Goal: Check status: Check status

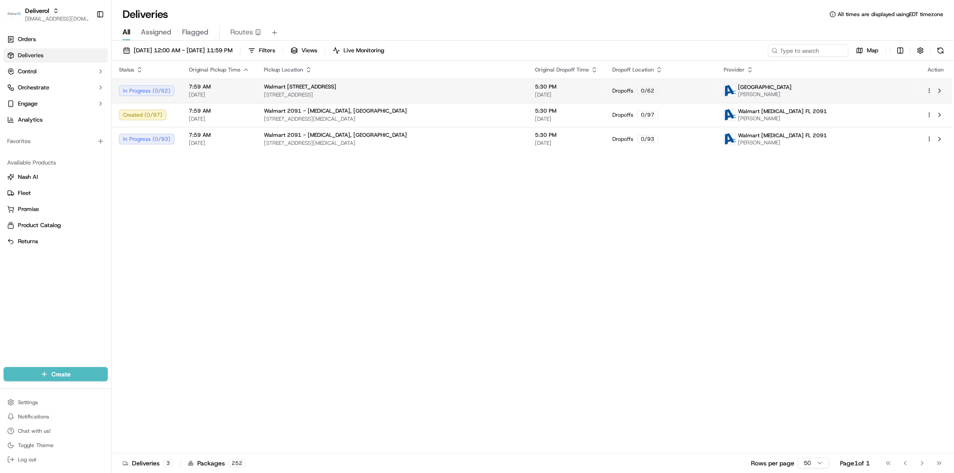
click at [763, 90] on html "Deliverol [EMAIL_ADDRESS][DOMAIN_NAME] Toggle Sidebar Orders Deliveries Control…" at bounding box center [477, 236] width 954 height 473
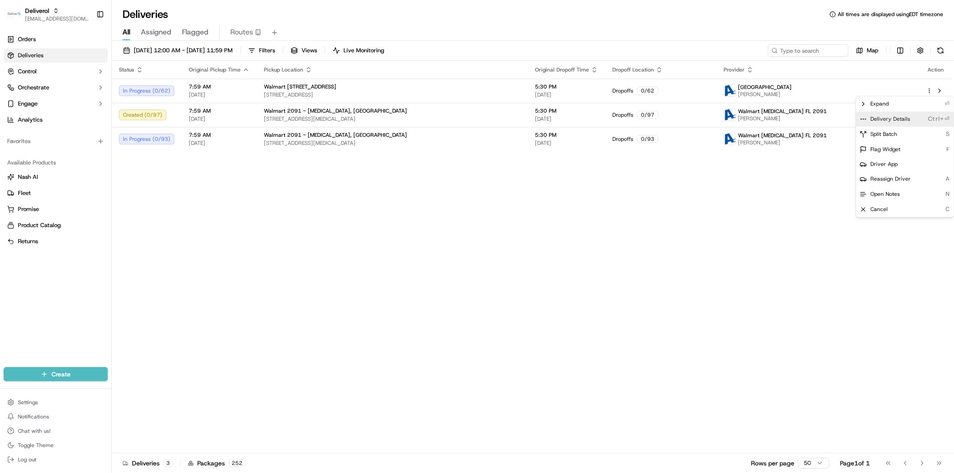
click at [763, 119] on div "Delivery Details Ctrl+⏎" at bounding box center [904, 118] width 97 height 15
click at [719, 247] on html "Deliverol faraz@deliverol.com Toggle Sidebar Orders Deliveries Control Orchestr…" at bounding box center [477, 236] width 954 height 473
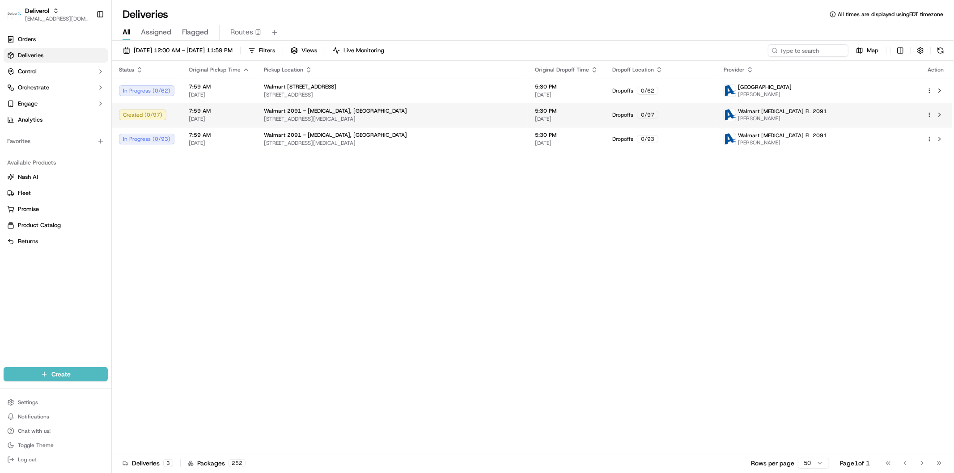
click at [763, 114] on html "Deliverol faraz@deliverol.com Toggle Sidebar Orders Deliveries Control Orchestr…" at bounding box center [477, 236] width 954 height 473
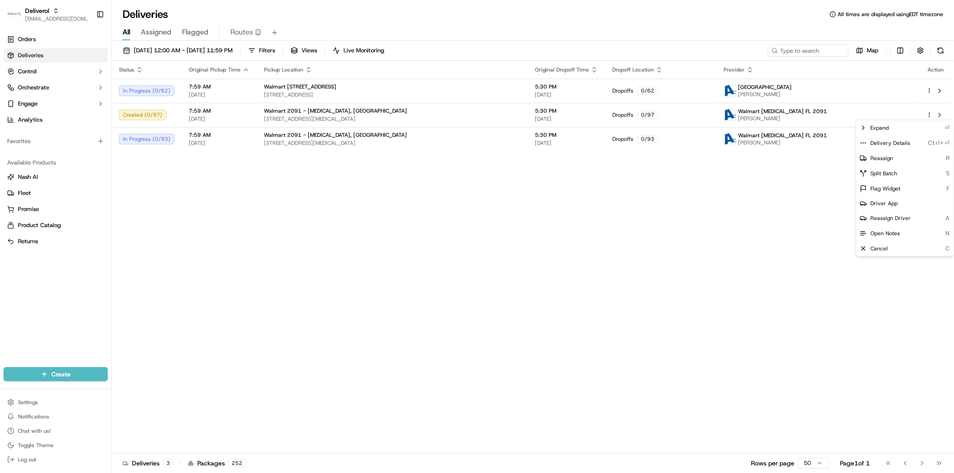
click at [763, 145] on span "Delivery Details" at bounding box center [890, 143] width 40 height 7
click at [534, 217] on html "Deliverol faraz@deliverol.com Toggle Sidebar Orders Deliveries Control Orchestr…" at bounding box center [477, 236] width 954 height 473
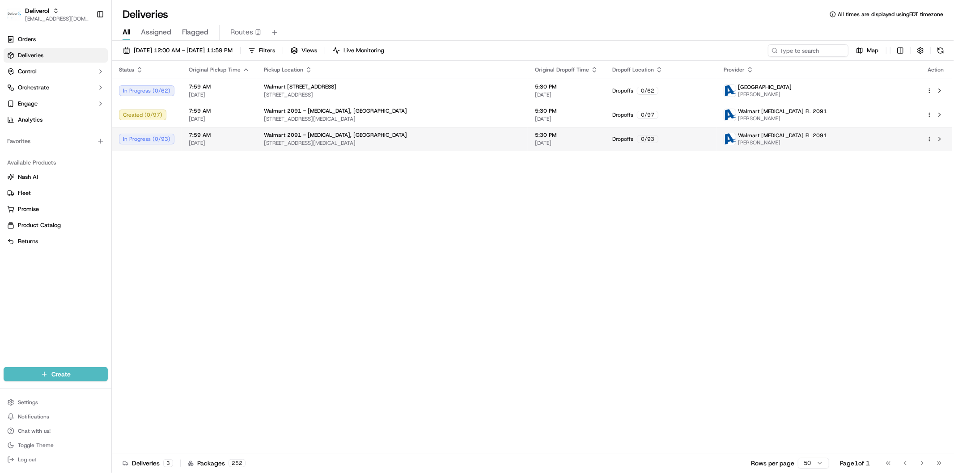
click at [763, 140] on html "Deliverol faraz@deliverol.com Toggle Sidebar Orders Deliveries Control Orchestr…" at bounding box center [477, 236] width 954 height 473
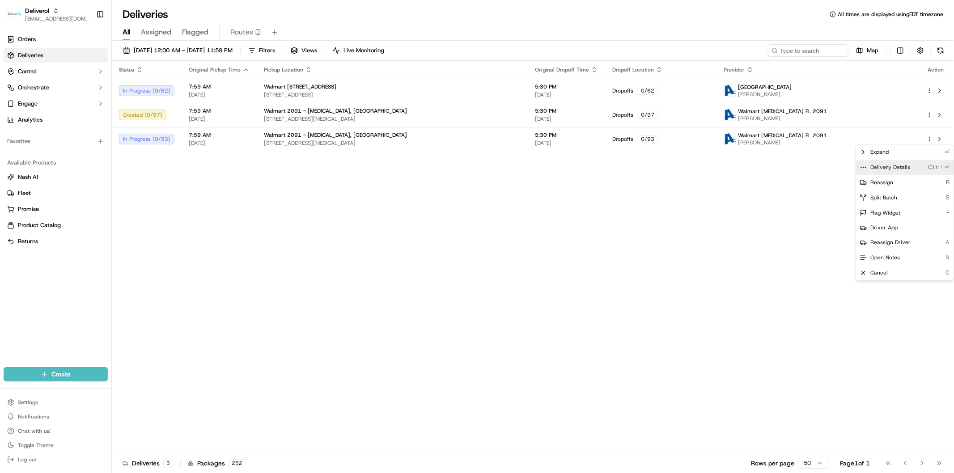
click at [763, 168] on span "Delivery Details" at bounding box center [890, 167] width 40 height 7
click at [275, 186] on html "Deliverol faraz@deliverol.com Toggle Sidebar Orders Deliveries Control Orchestr…" at bounding box center [477, 236] width 954 height 473
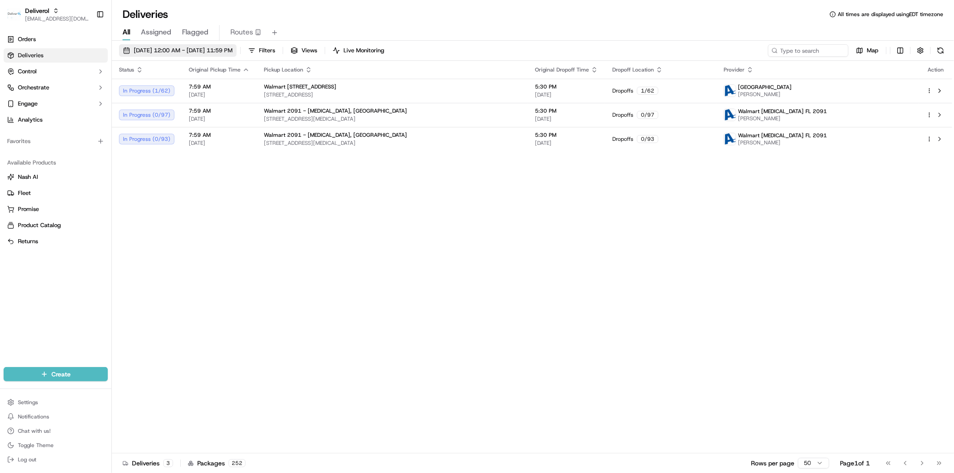
click at [186, 54] on span "09/16/2025 12:00 AM - 09/16/2025 11:59 PM" at bounding box center [183, 51] width 99 height 8
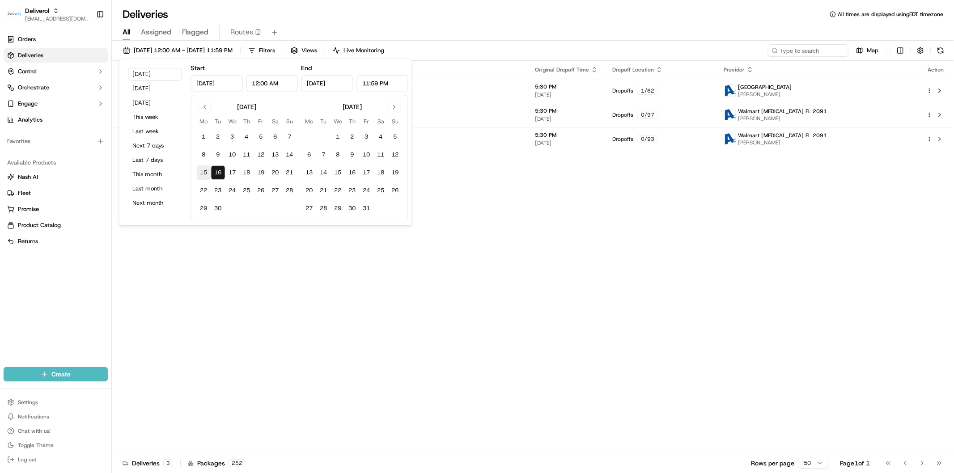
click at [201, 175] on button "15" at bounding box center [204, 172] width 14 height 14
type input "Sep 15, 2025"
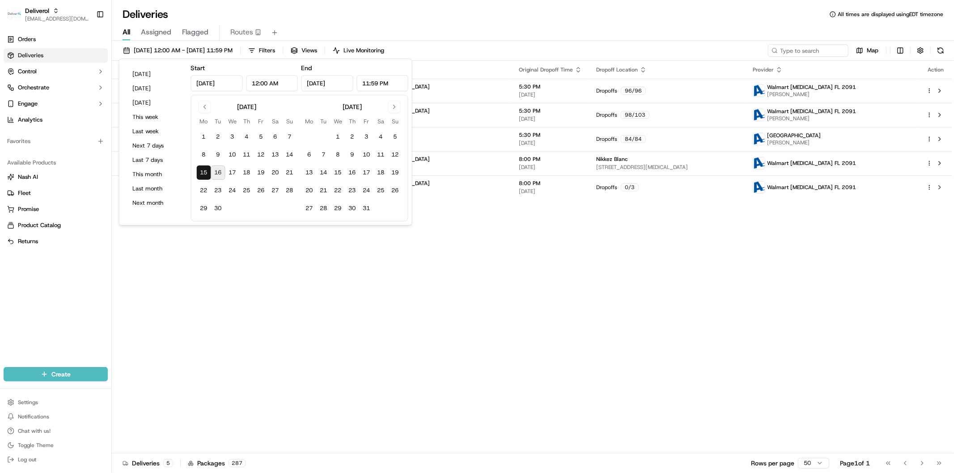
click at [393, 215] on td at bounding box center [395, 208] width 14 height 14
click at [549, 318] on div "Status Original Pickup Time Pickup Location Original Dropoff Time Dropoff Locat…" at bounding box center [532, 257] width 840 height 393
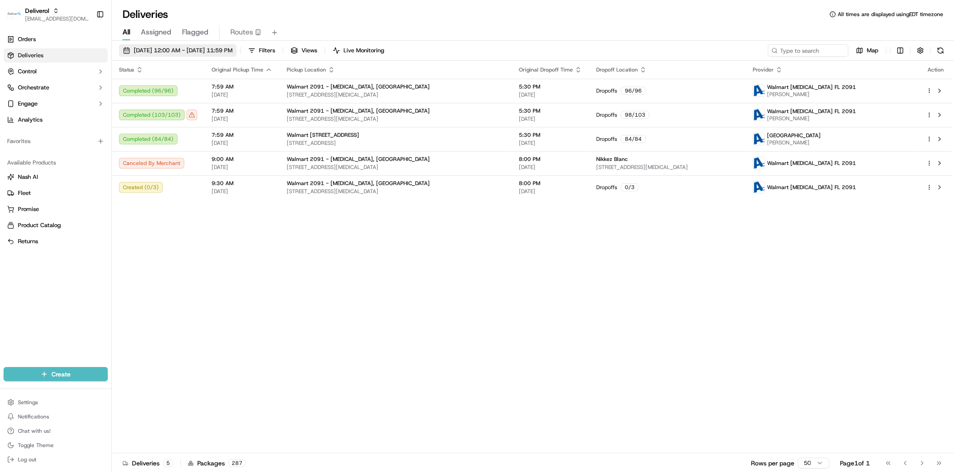
click at [152, 51] on span "09/15/2025 12:00 AM - 09/15/2025 11:59 PM" at bounding box center [183, 51] width 99 height 8
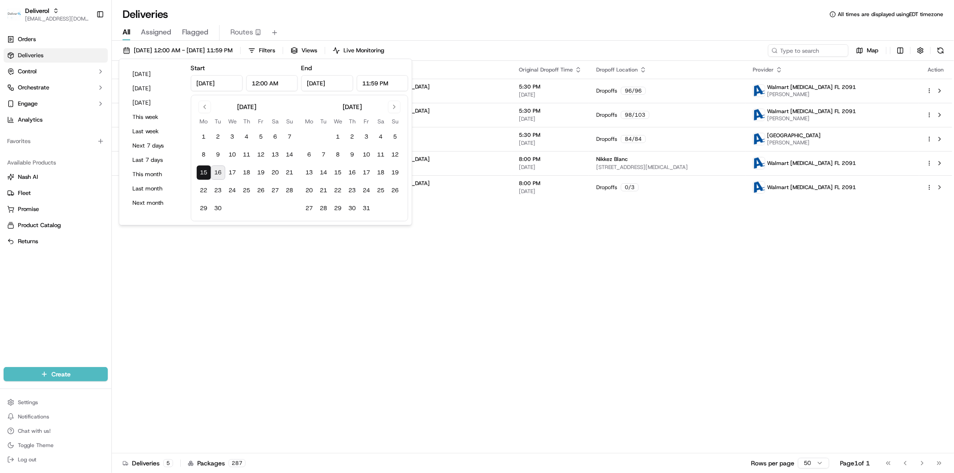
click at [218, 170] on button "16" at bounding box center [218, 172] width 14 height 14
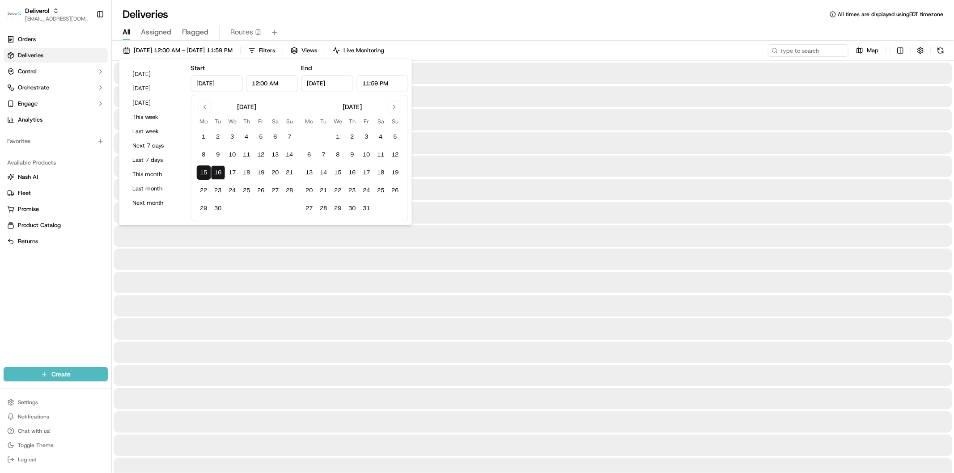
click at [190, 177] on div "Today Yesterday Tomorrow This week Last week Next 7 days Last 7 days This month…" at bounding box center [265, 142] width 293 height 167
click at [199, 173] on button "15" at bounding box center [204, 172] width 14 height 14
click at [219, 173] on button "16" at bounding box center [218, 172] width 14 height 14
click at [209, 178] on button "15" at bounding box center [204, 172] width 14 height 14
click at [220, 171] on button "16" at bounding box center [218, 172] width 14 height 14
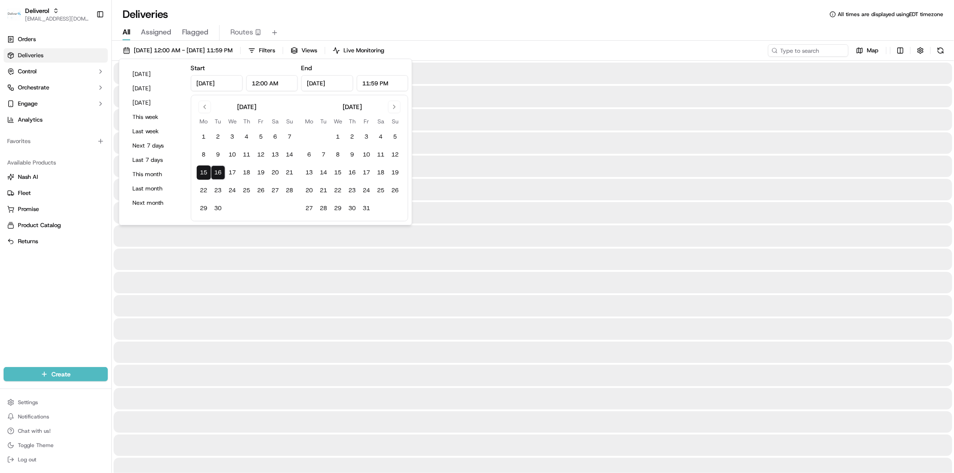
click at [205, 174] on button "15" at bounding box center [204, 172] width 14 height 14
click at [221, 172] on button "16" at bounding box center [218, 172] width 14 height 14
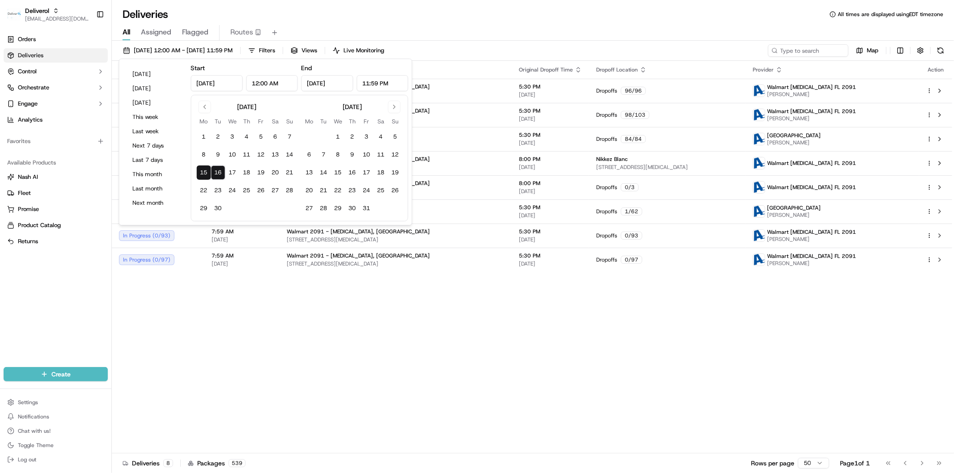
click at [203, 177] on button "15" at bounding box center [204, 172] width 14 height 14
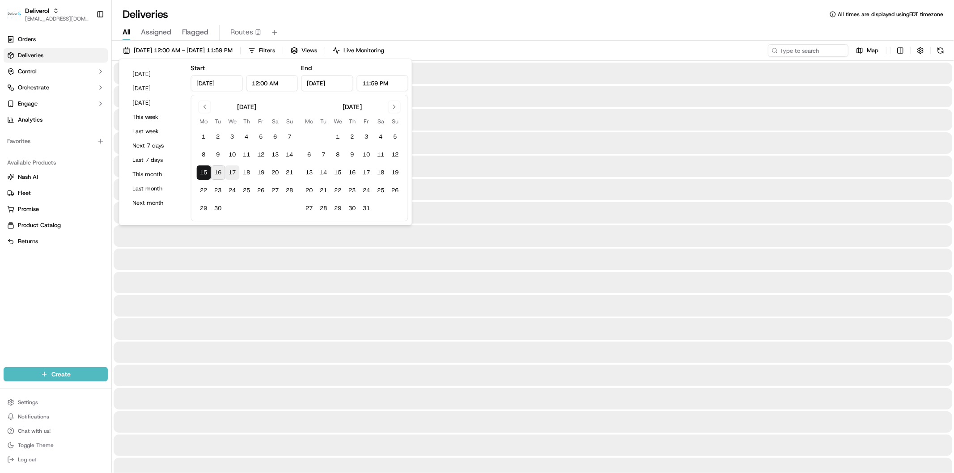
click at [225, 176] on button "17" at bounding box center [232, 172] width 14 height 14
type input "Sep 17, 2025"
click at [219, 176] on button "16" at bounding box center [218, 172] width 14 height 14
type input "Sep 16, 2025"
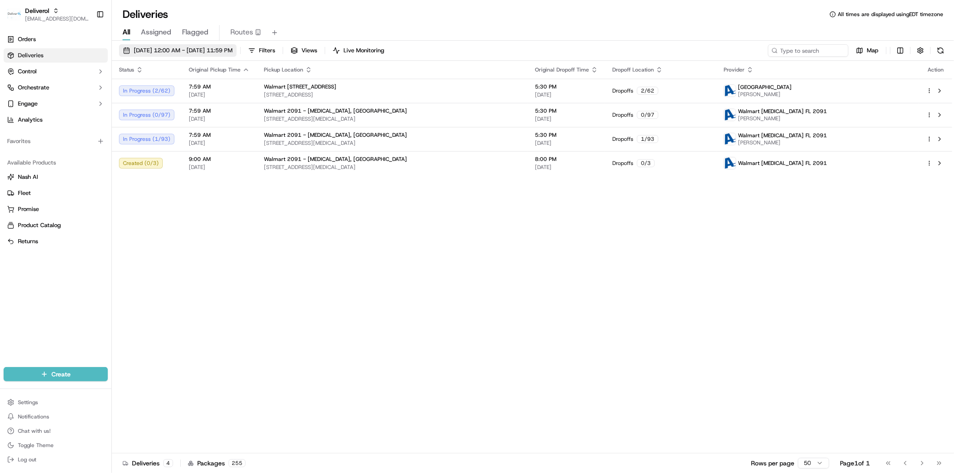
click at [171, 50] on span "09/16/2025 12:00 AM - 09/16/2025 11:59 PM" at bounding box center [183, 51] width 99 height 8
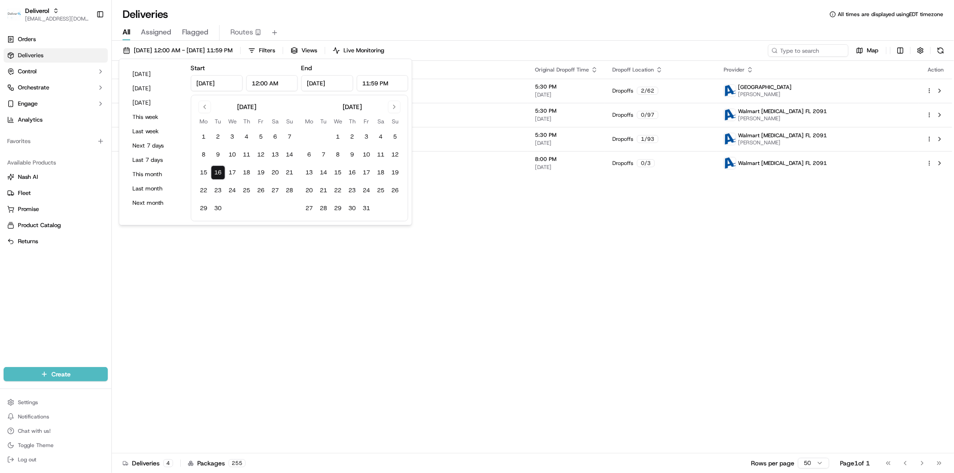
click at [300, 288] on div "Status Original Pickup Time Pickup Location Original Dropoff Time Dropoff Locat…" at bounding box center [532, 257] width 840 height 393
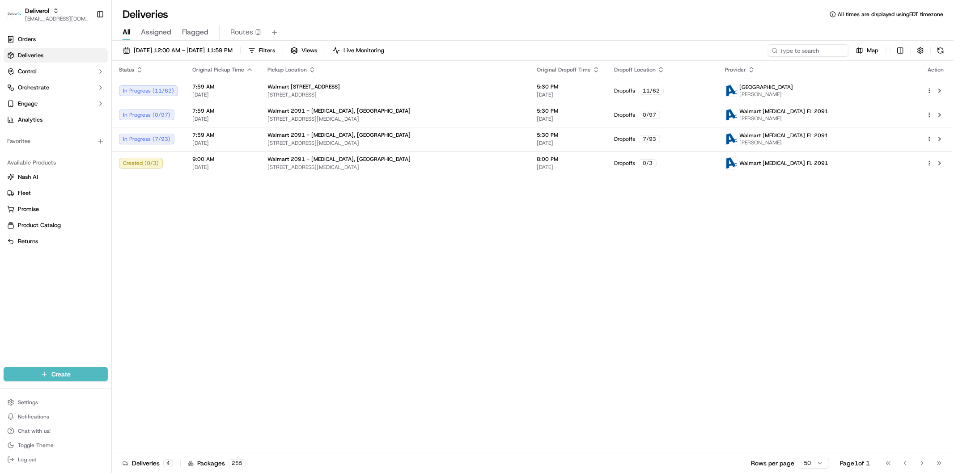
click at [411, 229] on div "Status Original Pickup Time Pickup Location Original Dropoff Time Dropoff Locat…" at bounding box center [532, 257] width 840 height 393
click at [258, 254] on div "Status Original Pickup Time Pickup Location Original Dropoff Time Dropoff Locat…" at bounding box center [532, 257] width 840 height 393
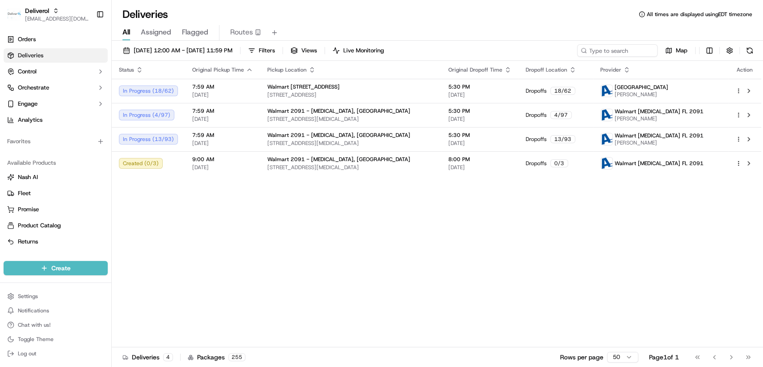
click at [399, 265] on div "Status Original Pickup Time Pickup Location Original Dropoff Time Dropoff Locat…" at bounding box center [437, 204] width 650 height 286
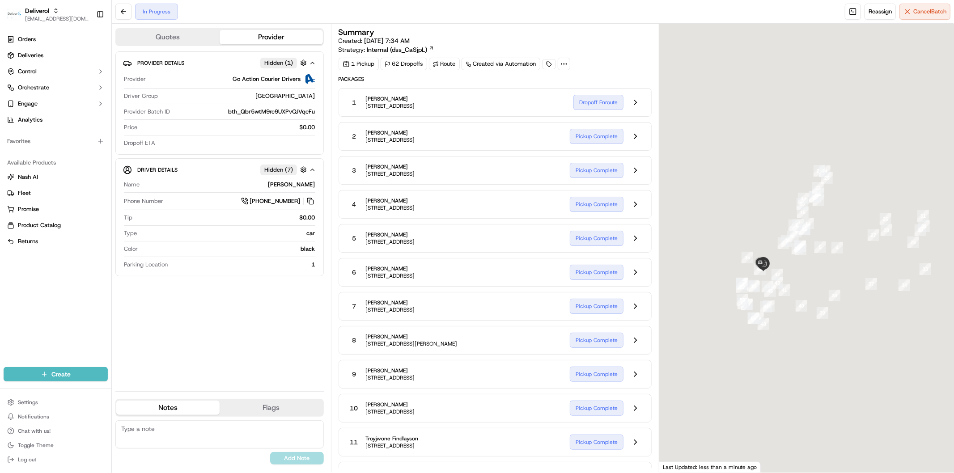
drag, startPoint x: 758, startPoint y: 354, endPoint x: 789, endPoint y: 353, distance: 31.3
click at [789, 353] on div at bounding box center [806, 248] width 295 height 449
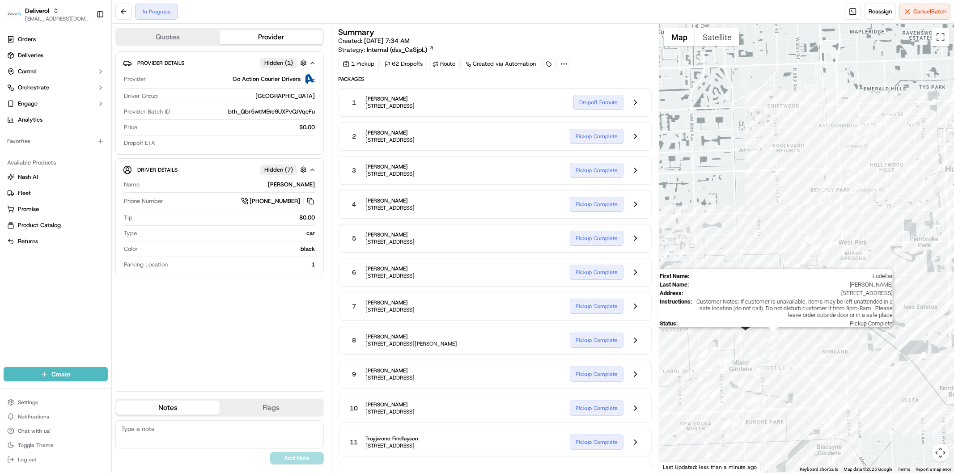
drag, startPoint x: 734, startPoint y: 352, endPoint x: 779, endPoint y: 338, distance: 46.5
click at [779, 338] on div "First Name : Ludellar Last Name : Cooper Address : 19420 nw 18th court, Miami G…" at bounding box center [806, 248] width 295 height 449
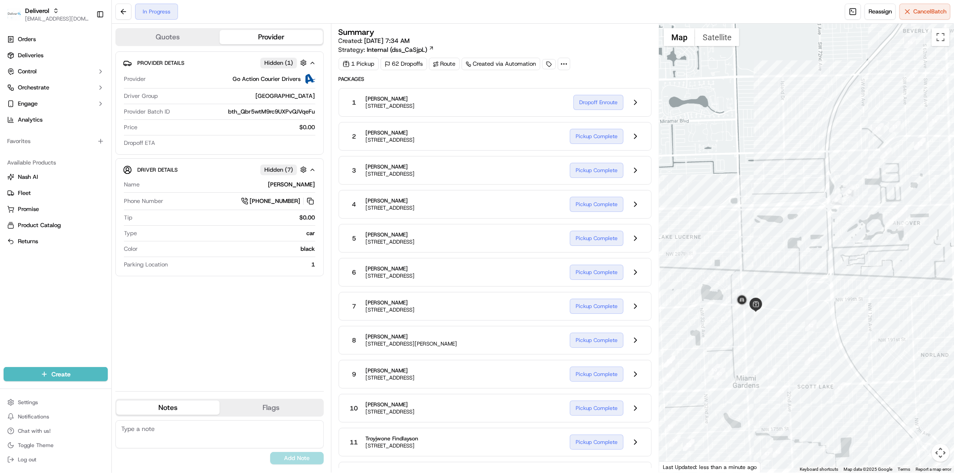
drag, startPoint x: 744, startPoint y: 342, endPoint x: 747, endPoint y: 334, distance: 9.1
click at [747, 334] on div at bounding box center [806, 248] width 295 height 449
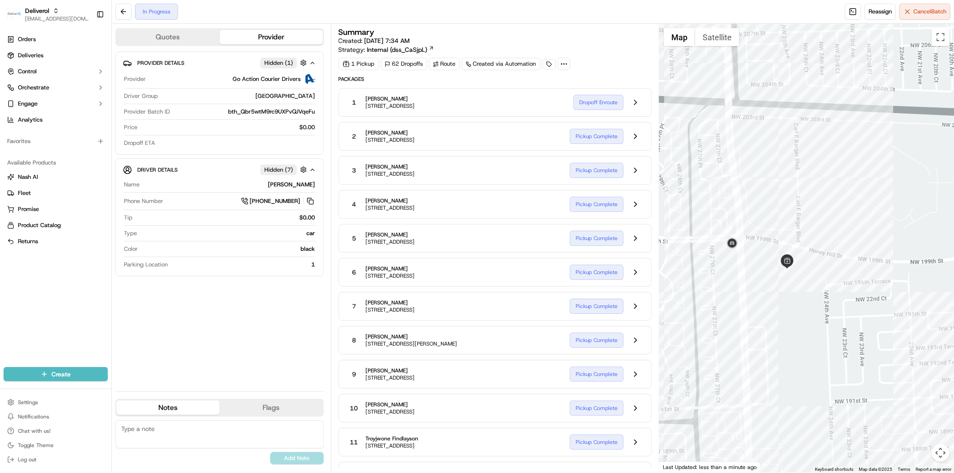
drag, startPoint x: 734, startPoint y: 319, endPoint x: 738, endPoint y: 340, distance: 21.5
click at [738, 340] on div at bounding box center [806, 248] width 295 height 449
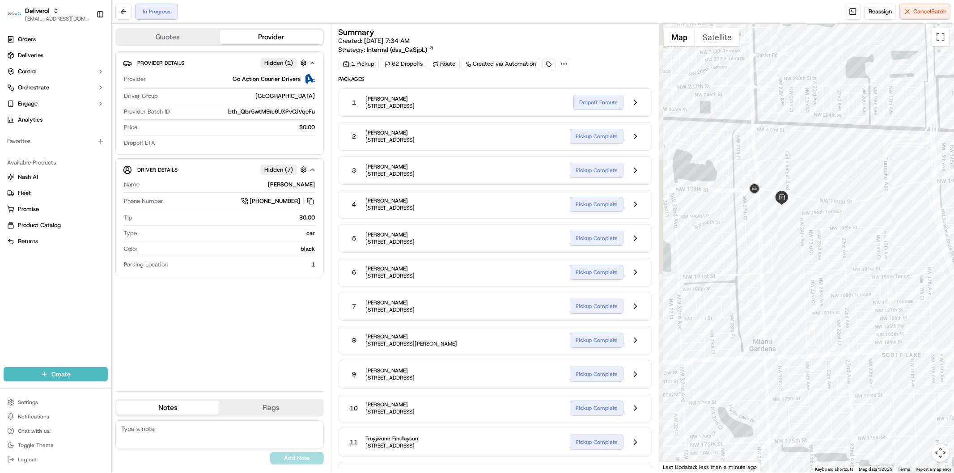
drag, startPoint x: 740, startPoint y: 255, endPoint x: 766, endPoint y: 233, distance: 33.6
click at [766, 233] on div at bounding box center [806, 248] width 295 height 449
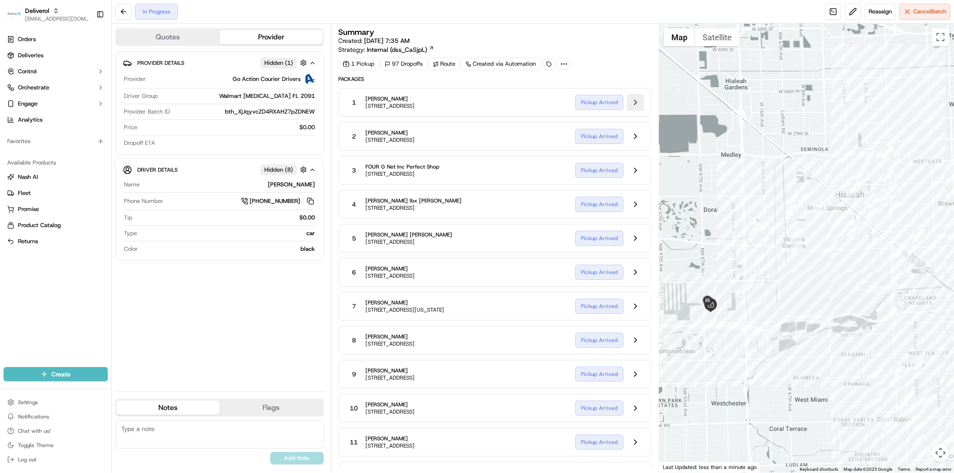
click at [632, 107] on button at bounding box center [635, 102] width 17 height 17
click at [632, 100] on button at bounding box center [635, 102] width 17 height 17
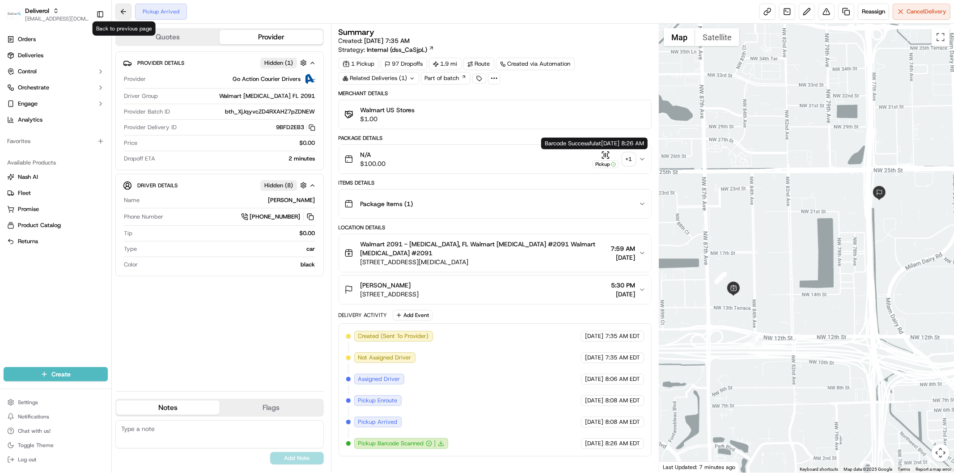
click at [126, 14] on button at bounding box center [123, 12] width 16 height 16
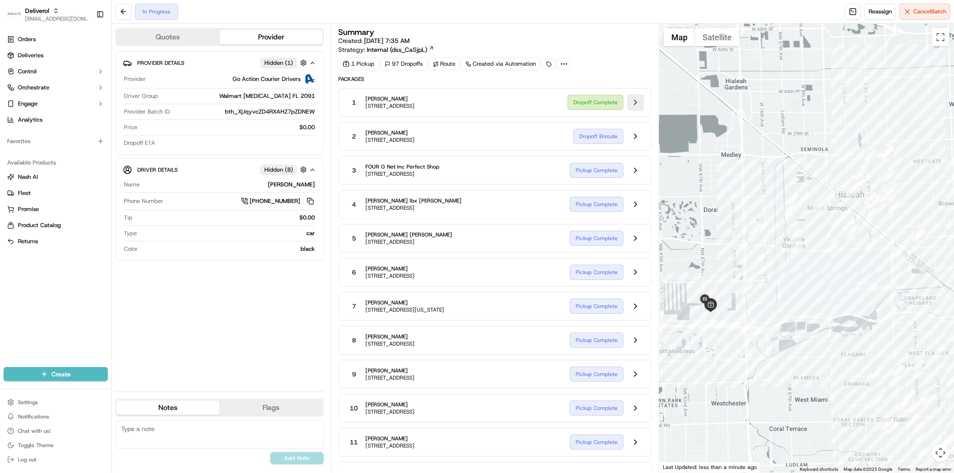
click at [634, 97] on button at bounding box center [635, 102] width 17 height 17
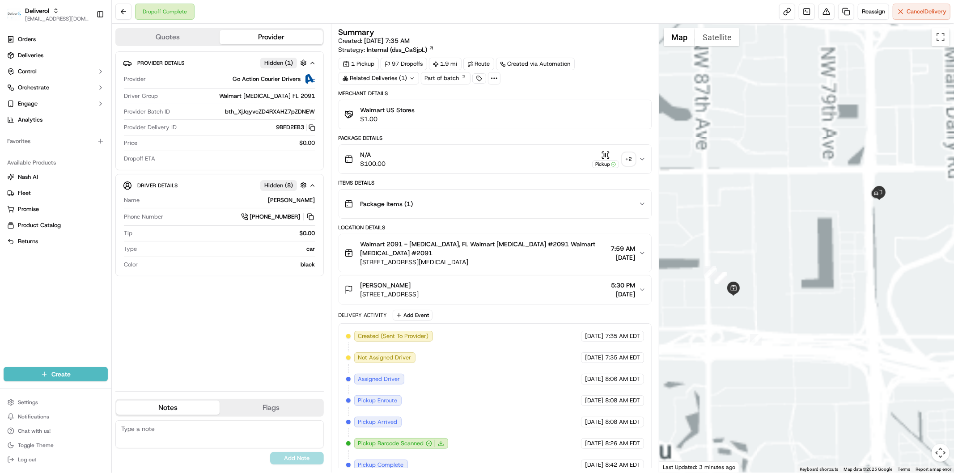
click at [631, 161] on div "+ 2" at bounding box center [628, 159] width 13 height 13
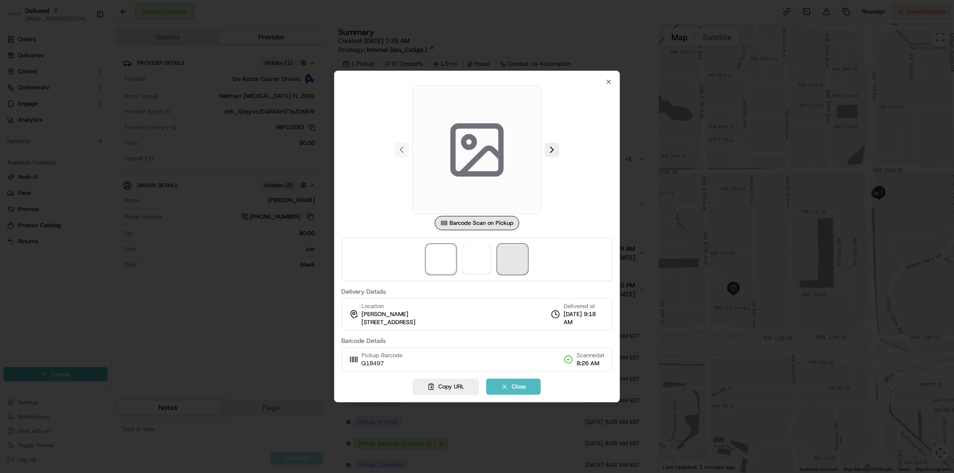
click at [516, 259] on span at bounding box center [512, 259] width 29 height 29
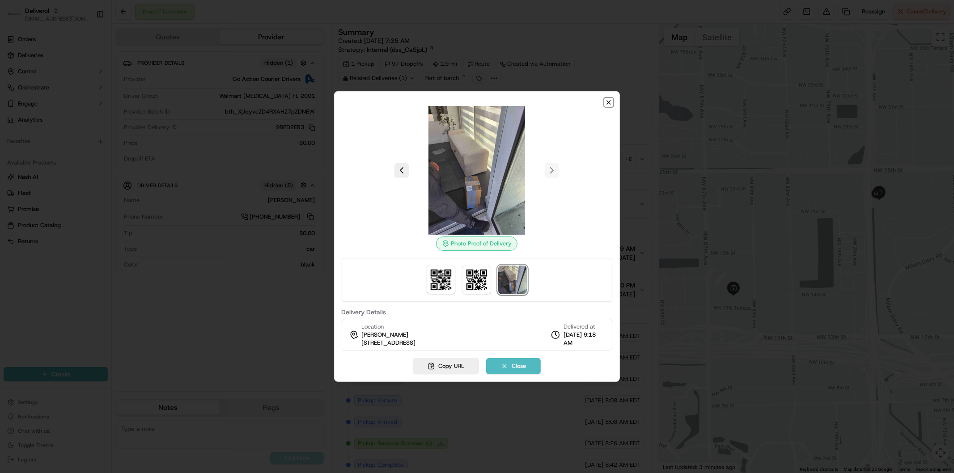
click at [607, 104] on icon "button" at bounding box center [609, 103] width 4 height 4
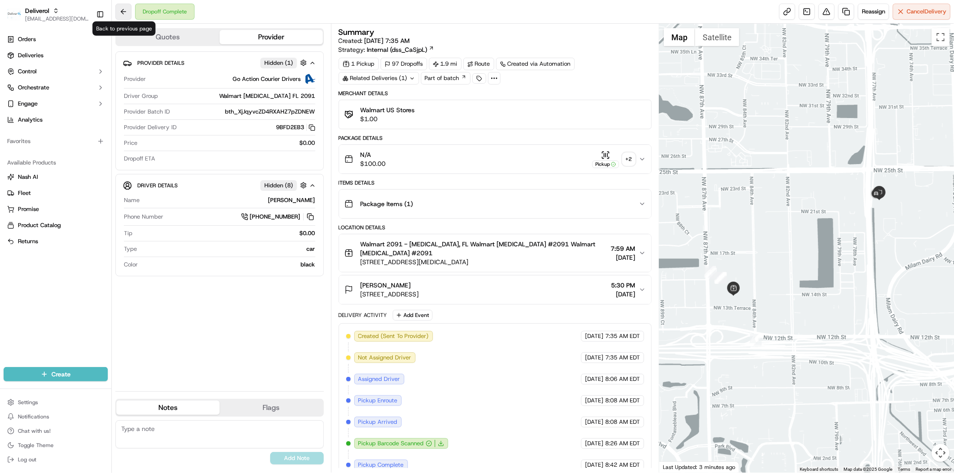
click at [123, 5] on button at bounding box center [123, 12] width 16 height 16
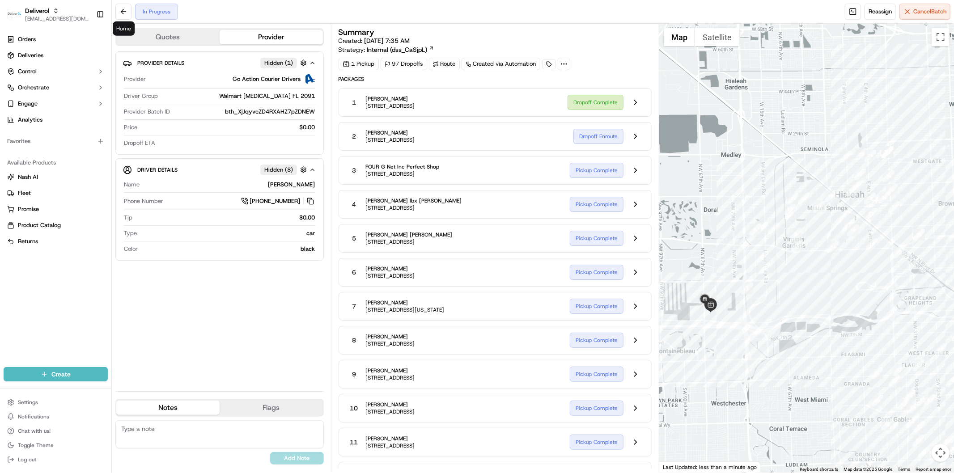
click at [124, 29] on div "Home Home" at bounding box center [124, 28] width 22 height 14
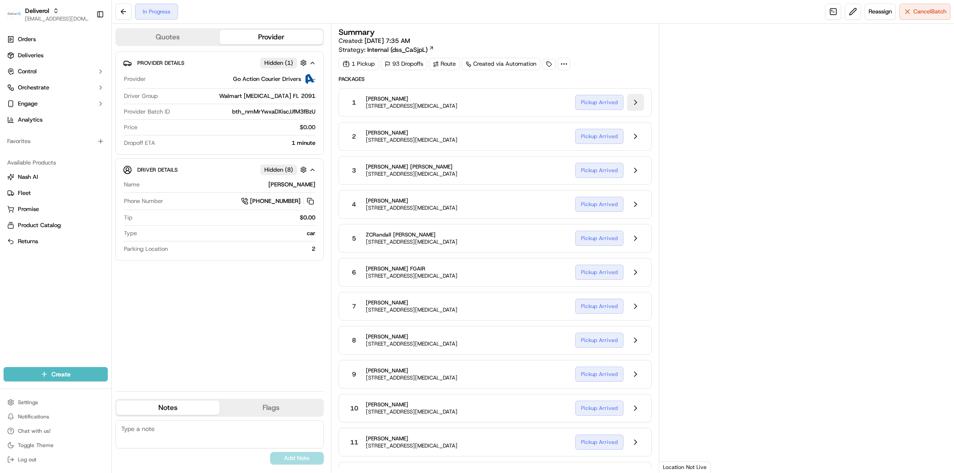
click at [635, 106] on button at bounding box center [635, 102] width 17 height 17
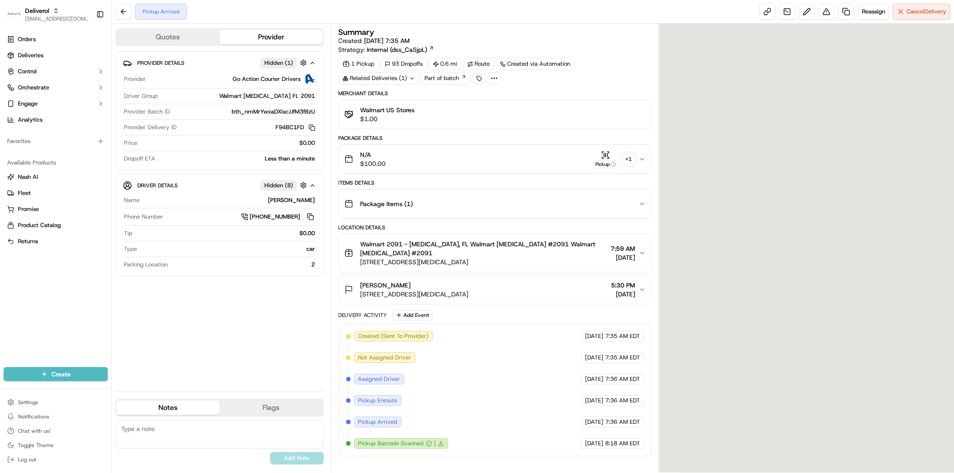
click at [124, 11] on button at bounding box center [123, 12] width 16 height 16
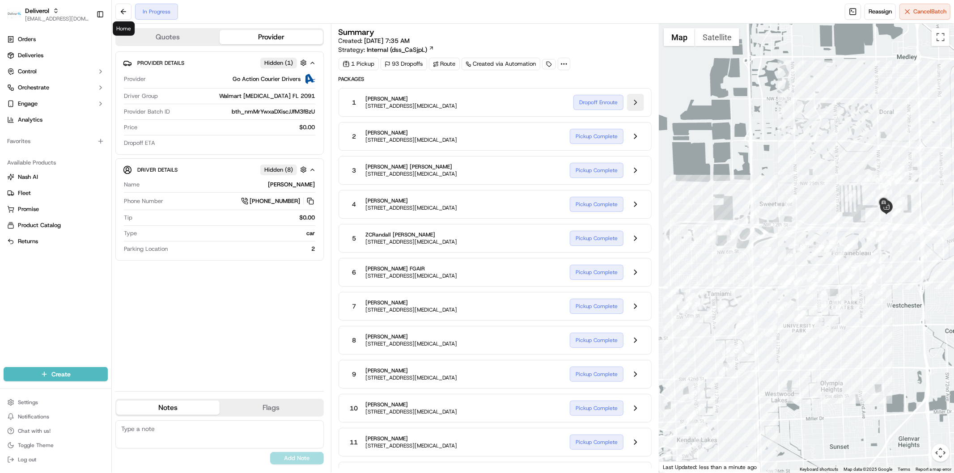
click at [634, 106] on button at bounding box center [635, 102] width 17 height 17
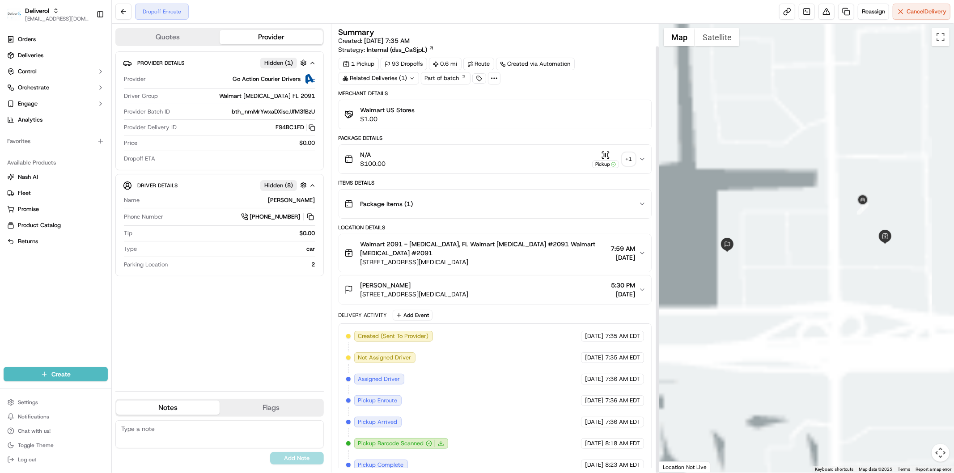
scroll to position [24, 0]
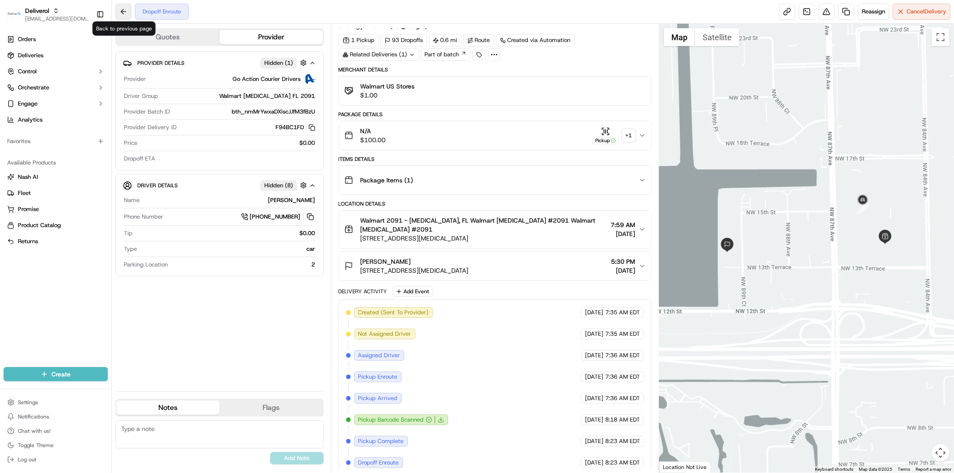
click at [124, 13] on button at bounding box center [123, 12] width 16 height 16
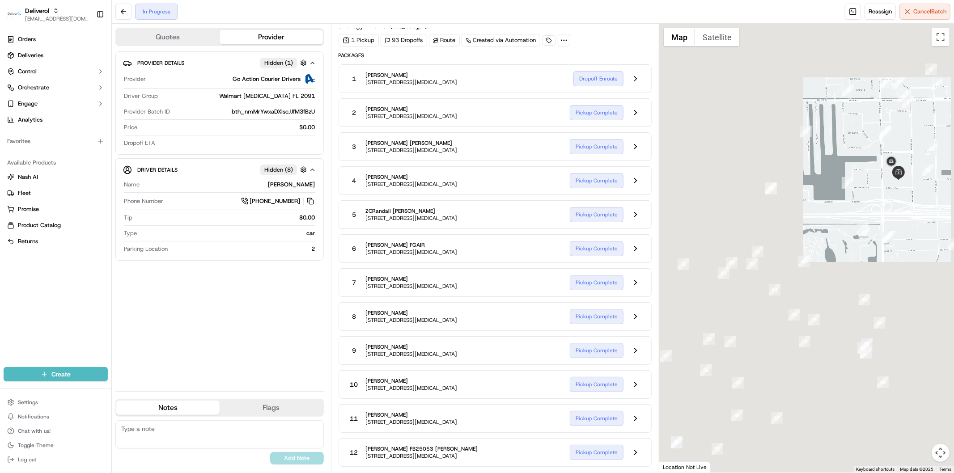
click at [881, 218] on div at bounding box center [806, 248] width 295 height 449
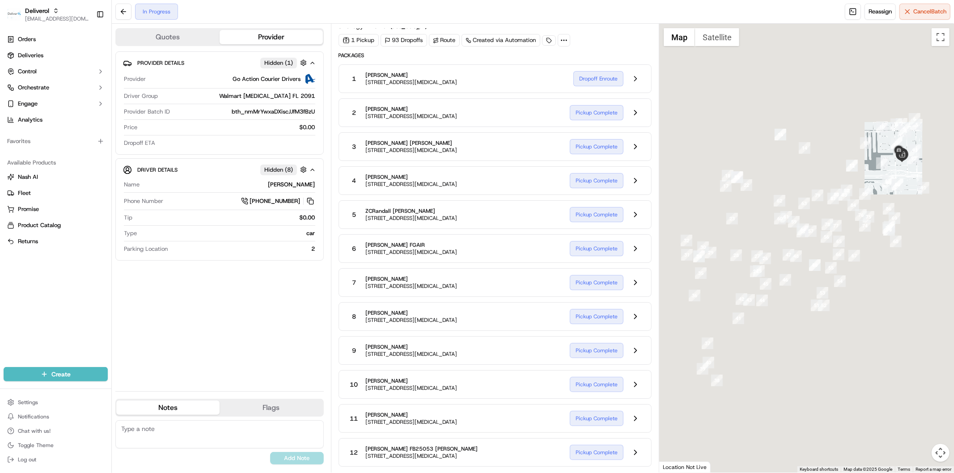
drag, startPoint x: 895, startPoint y: 171, endPoint x: 847, endPoint y: 231, distance: 76.7
click at [847, 231] on div at bounding box center [806, 248] width 295 height 449
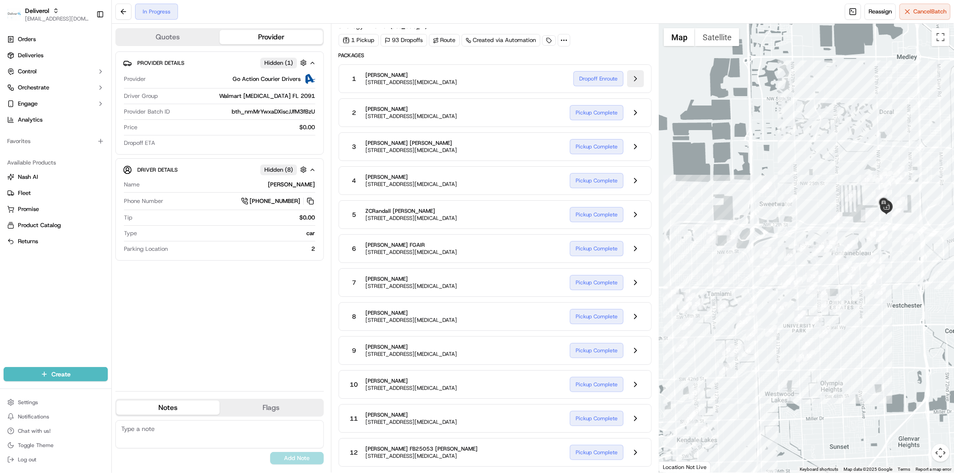
click at [636, 73] on button at bounding box center [635, 78] width 17 height 17
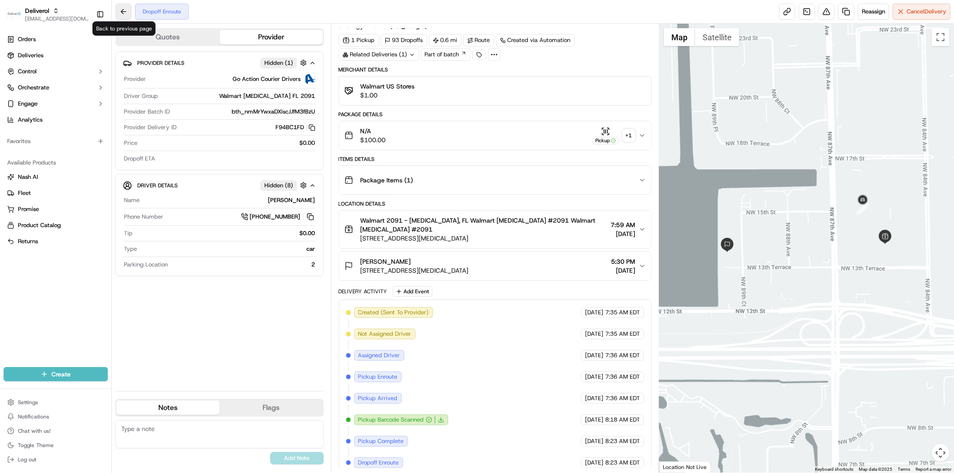
click at [123, 9] on button at bounding box center [123, 12] width 16 height 16
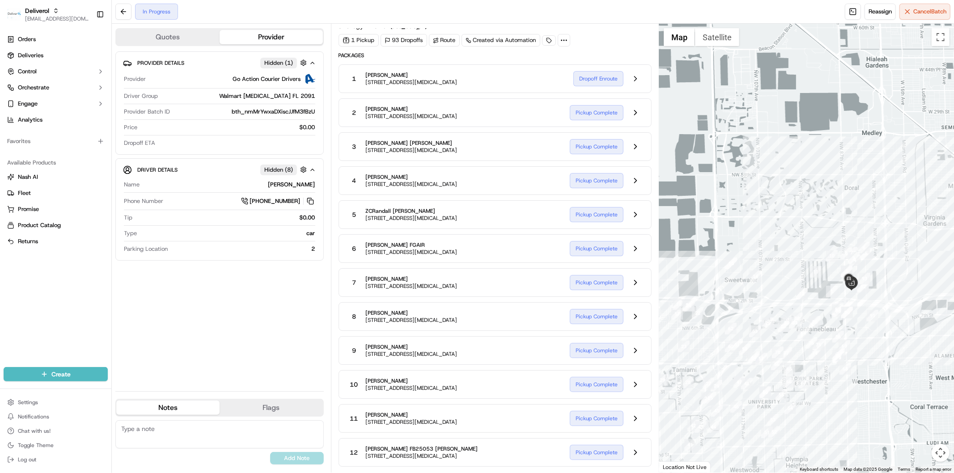
drag, startPoint x: 920, startPoint y: 269, endPoint x: 844, endPoint y: 316, distance: 89.6
click at [881, 352] on div at bounding box center [806, 248] width 295 height 449
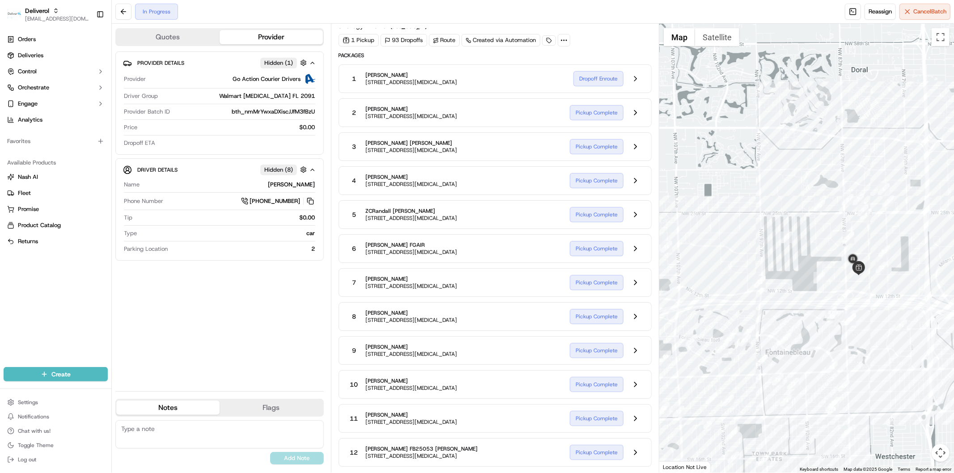
drag, startPoint x: 821, startPoint y: 316, endPoint x: 783, endPoint y: 274, distance: 56.3
click at [783, 274] on div at bounding box center [806, 248] width 295 height 449
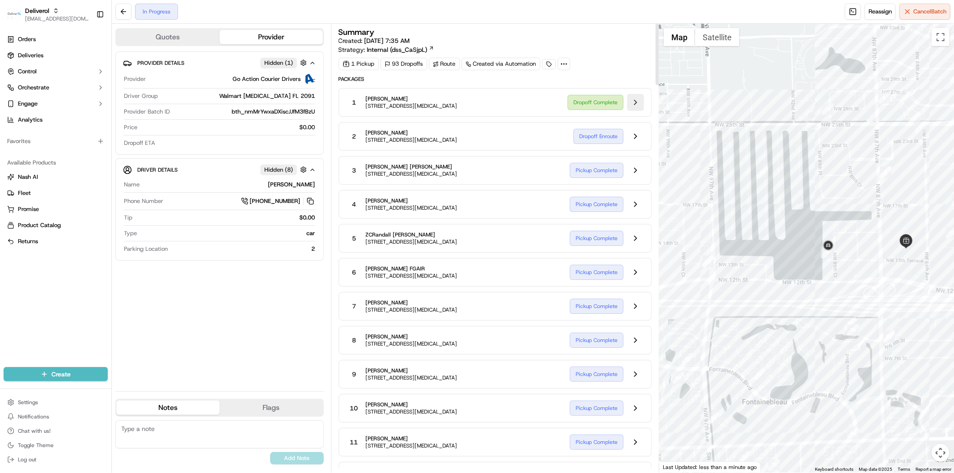
click at [640, 99] on button at bounding box center [635, 102] width 17 height 17
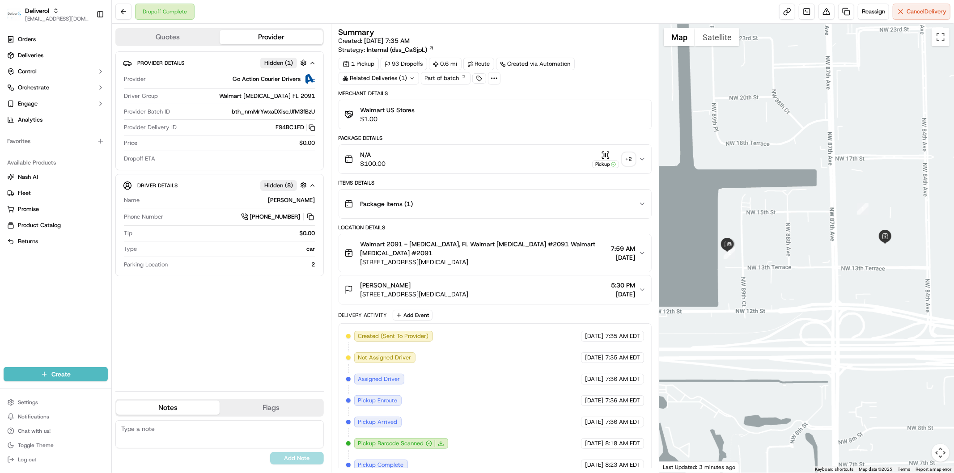
click at [628, 161] on div "+ 2" at bounding box center [628, 159] width 13 height 13
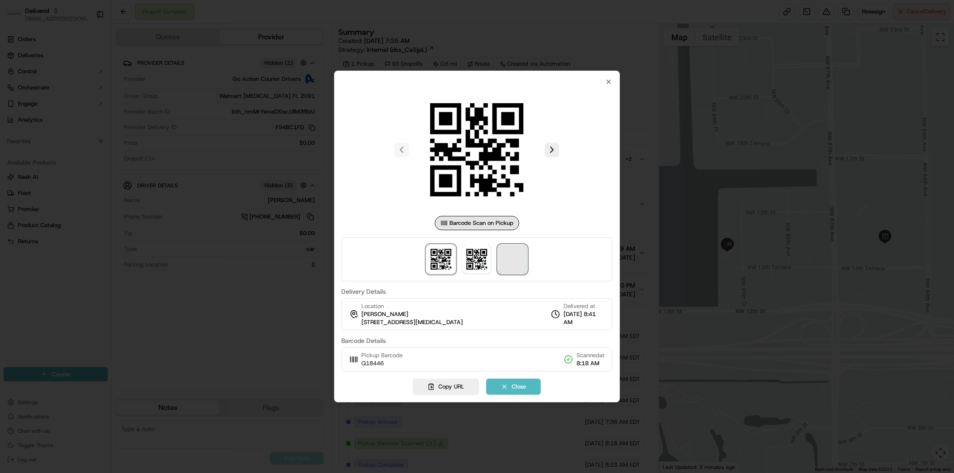
click at [508, 262] on span at bounding box center [512, 259] width 29 height 29
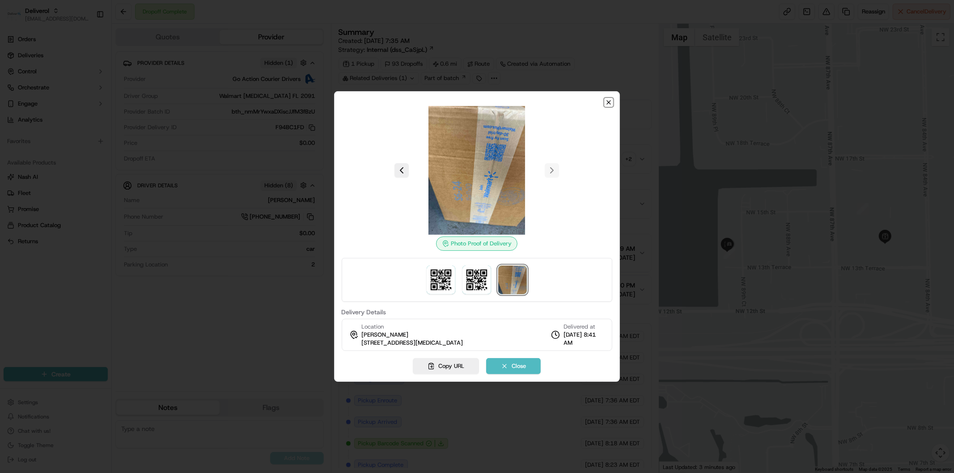
click at [607, 106] on icon "button" at bounding box center [608, 102] width 7 height 7
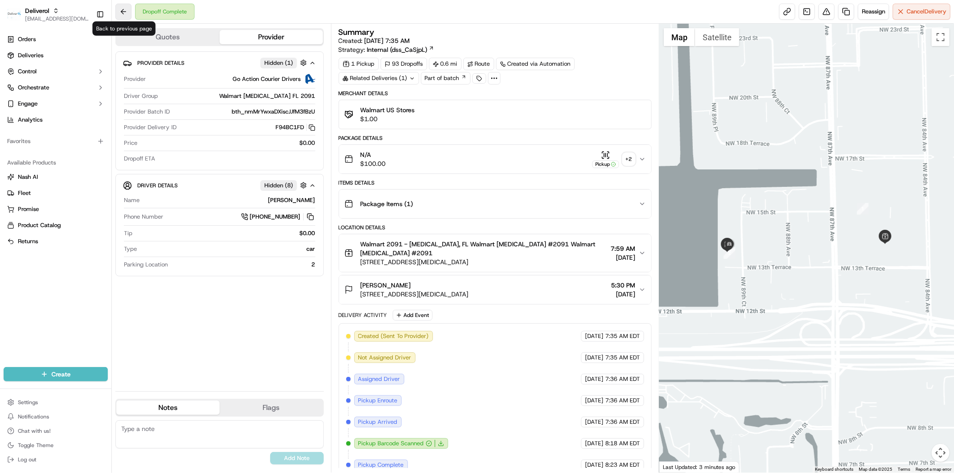
click at [119, 11] on button at bounding box center [123, 12] width 16 height 16
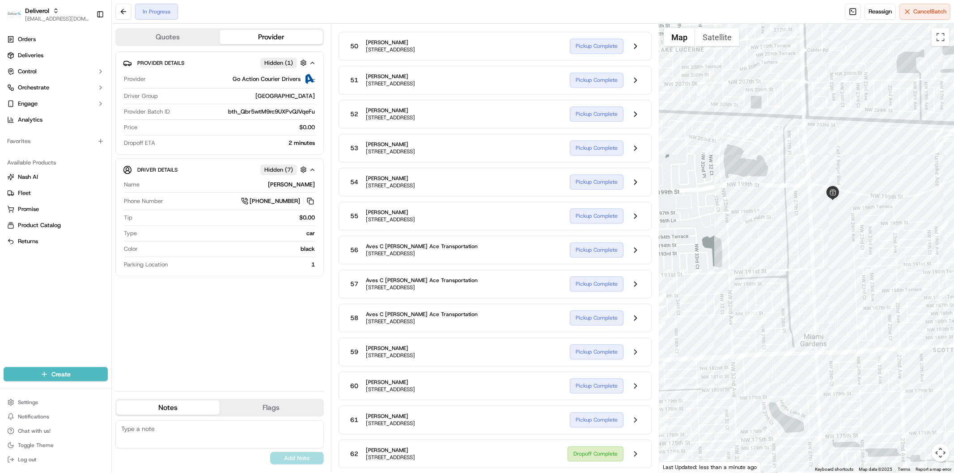
drag, startPoint x: 747, startPoint y: 285, endPoint x: 765, endPoint y: 285, distance: 17.9
click at [765, 285] on div at bounding box center [806, 248] width 295 height 449
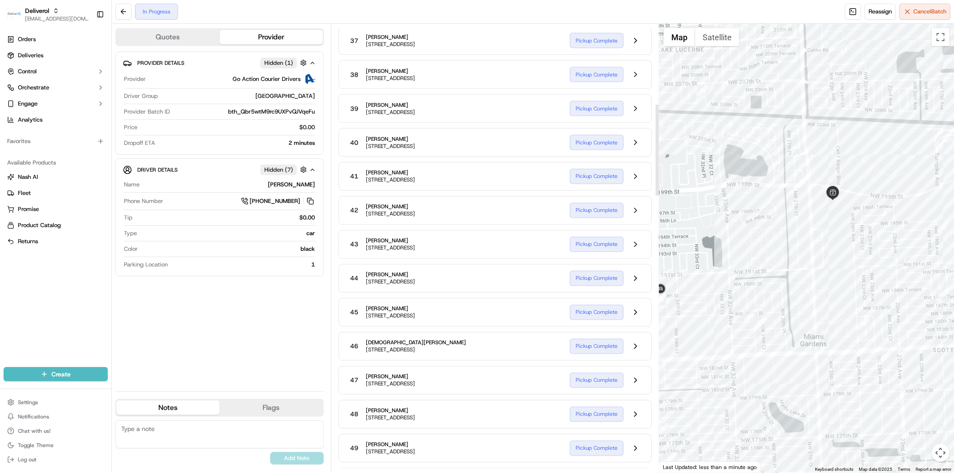
scroll to position [231, 0]
click at [553, 90] on div "7 Azudee [PERSON_NAME] [STREET_ADDRESS] Pickup Complete" at bounding box center [495, 75] width 313 height 29
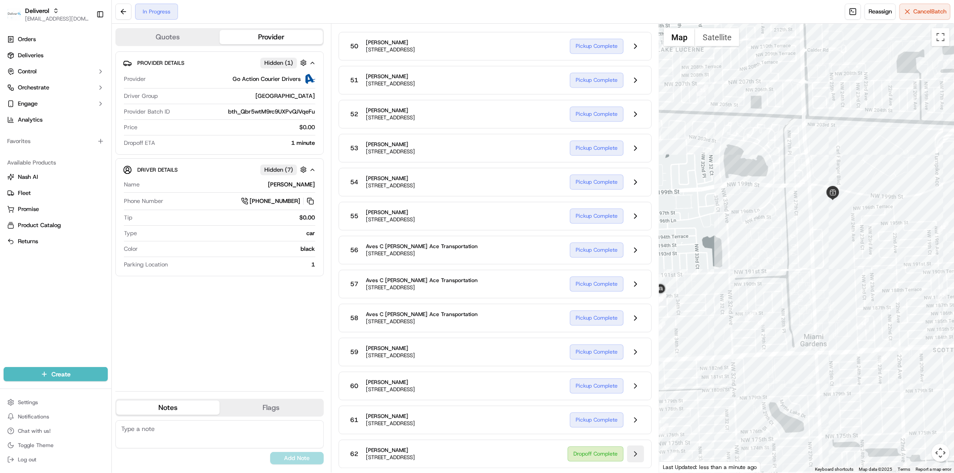
click at [638, 453] on button at bounding box center [635, 453] width 17 height 17
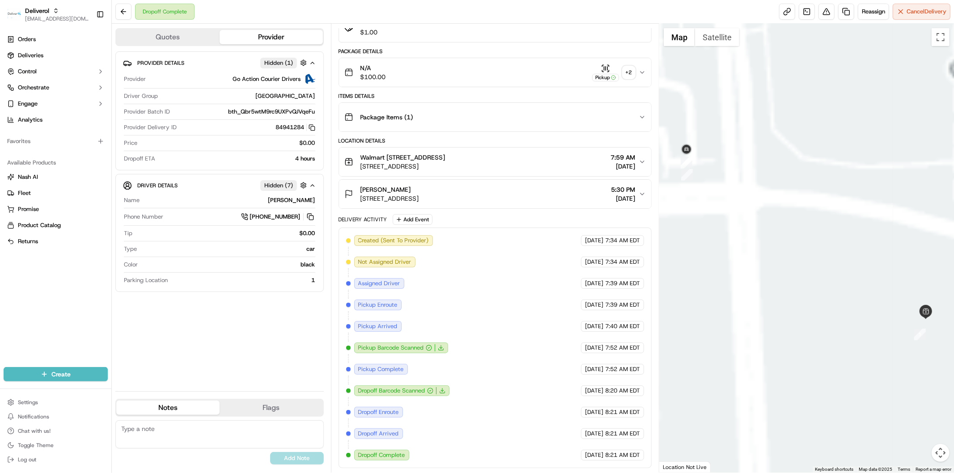
scroll to position [97, 0]
click at [628, 66] on div "+ 2" at bounding box center [628, 72] width 13 height 13
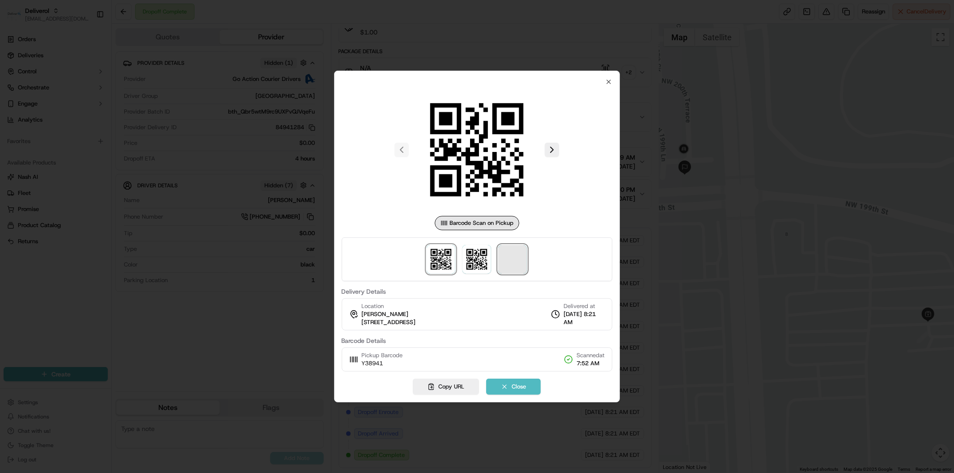
click at [520, 262] on span at bounding box center [512, 259] width 29 height 29
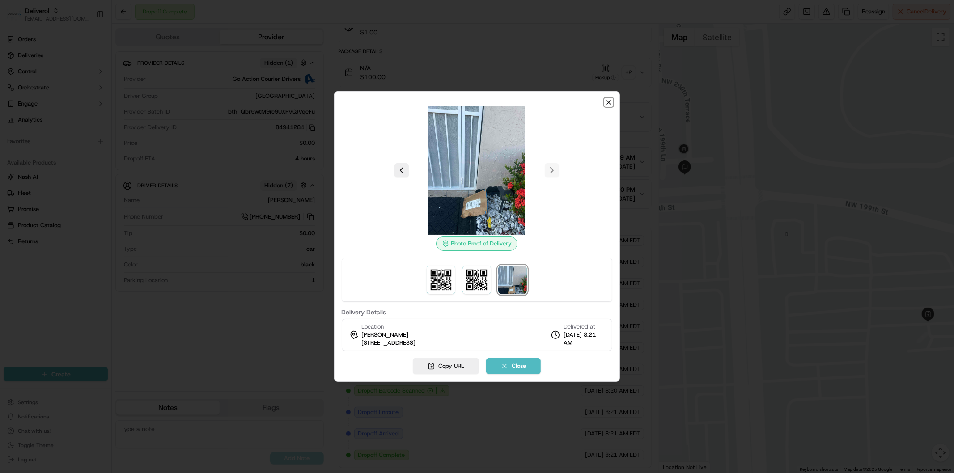
click at [607, 102] on icon "button" at bounding box center [608, 102] width 7 height 7
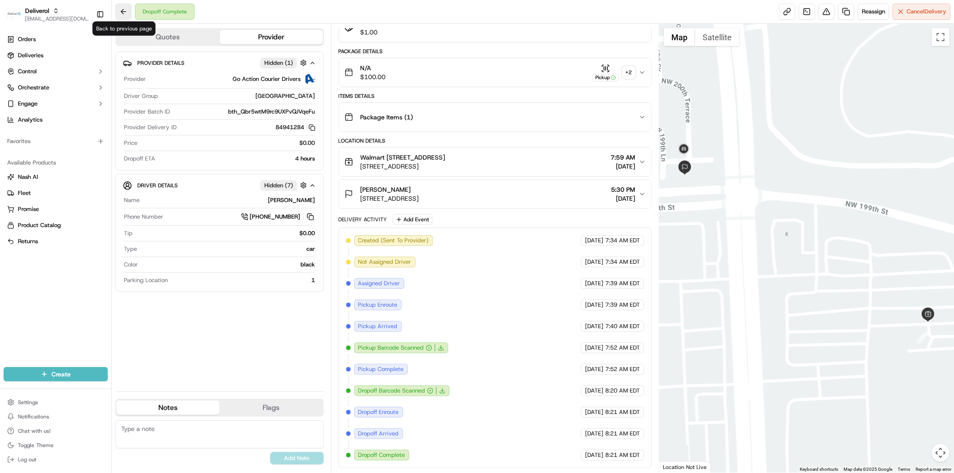
click at [125, 14] on button at bounding box center [123, 12] width 16 height 16
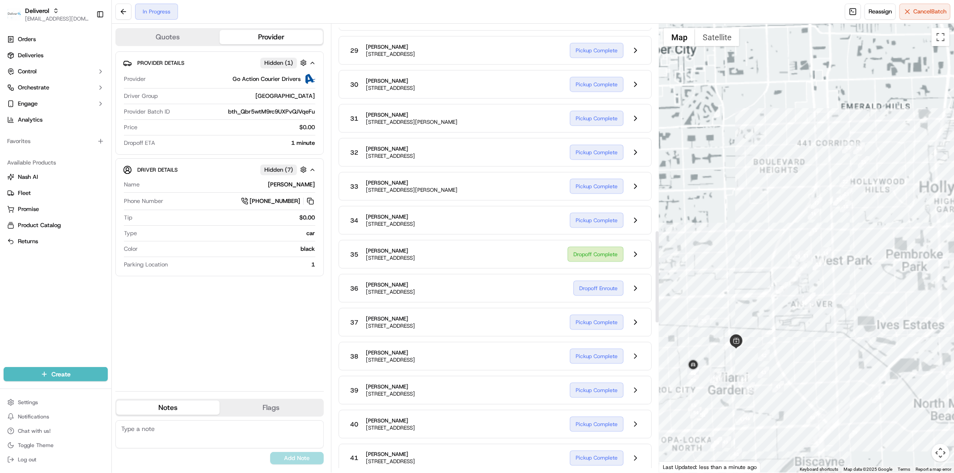
scroll to position [937, 0]
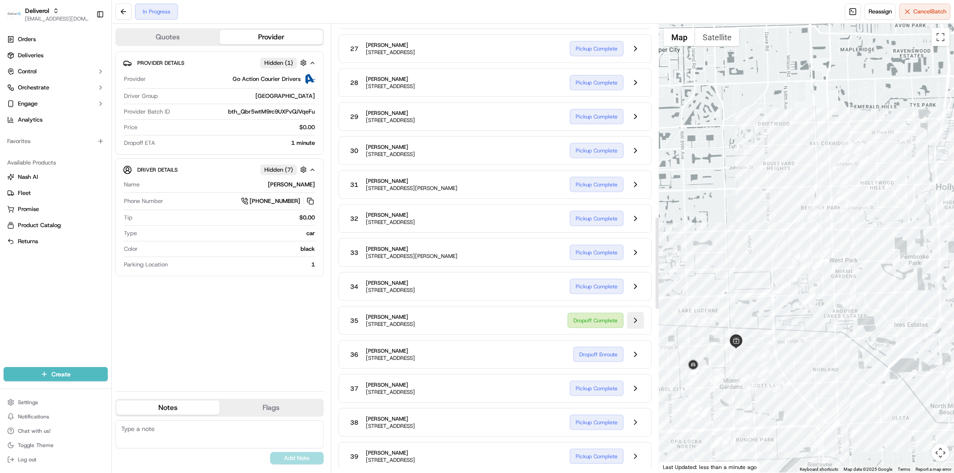
click at [635, 329] on button at bounding box center [635, 320] width 17 height 17
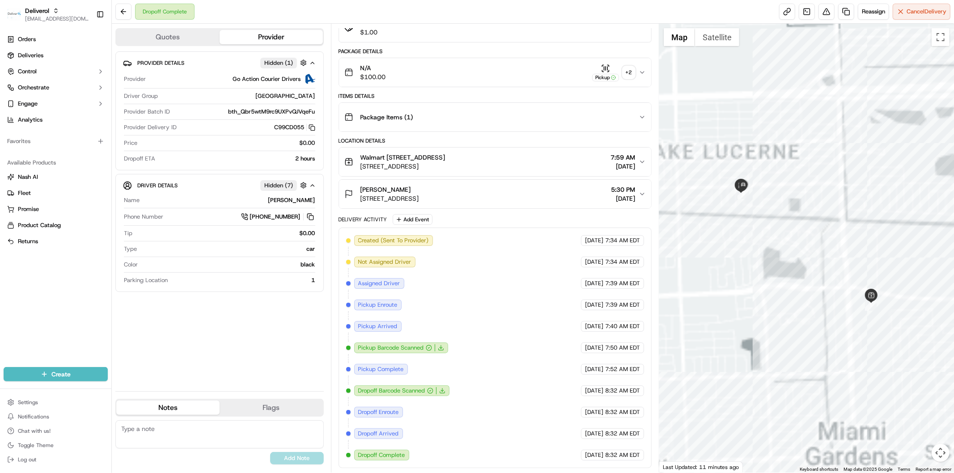
scroll to position [97, 0]
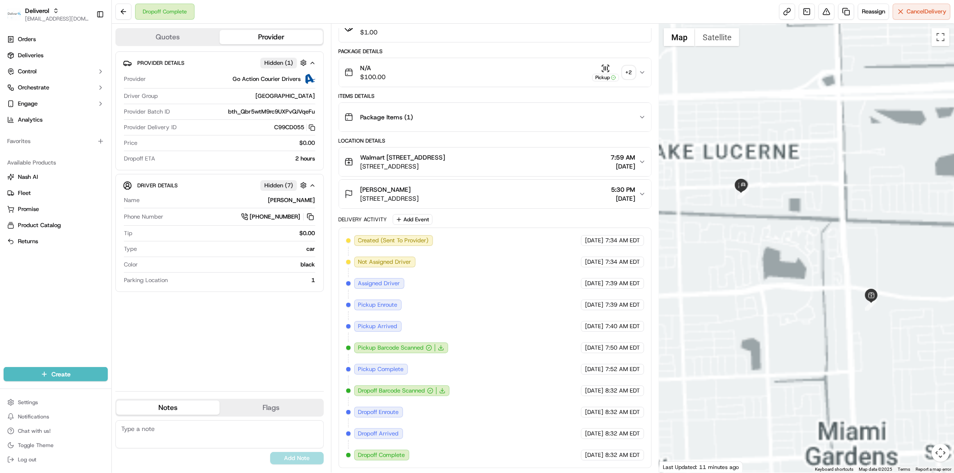
click at [631, 66] on div "+ 2" at bounding box center [628, 72] width 13 height 13
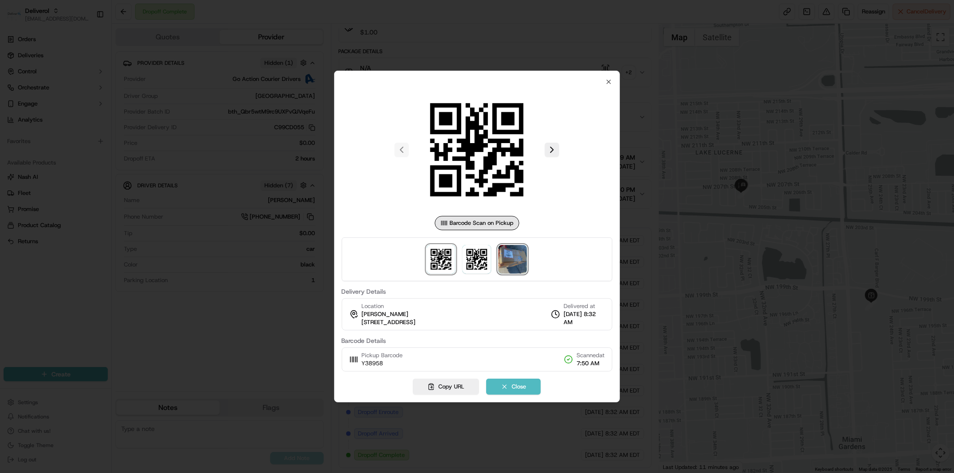
click at [517, 265] on img at bounding box center [512, 259] width 29 height 29
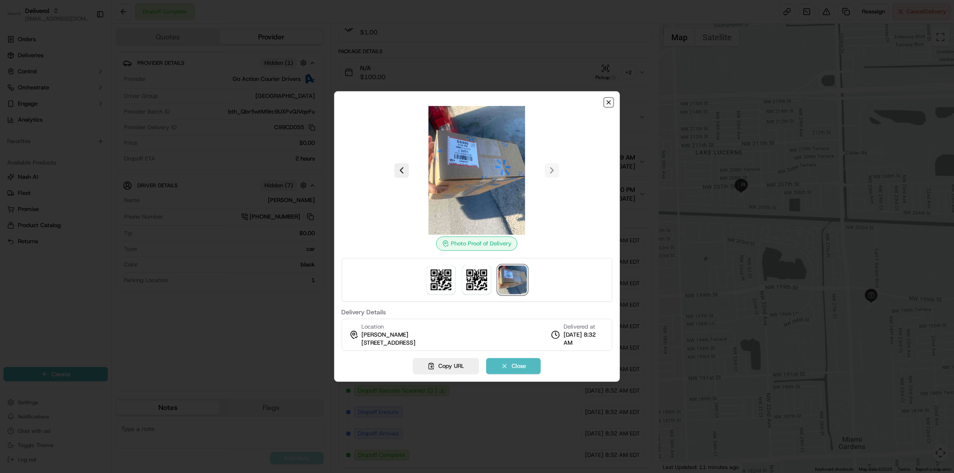
click at [609, 102] on icon "button" at bounding box center [609, 103] width 4 height 4
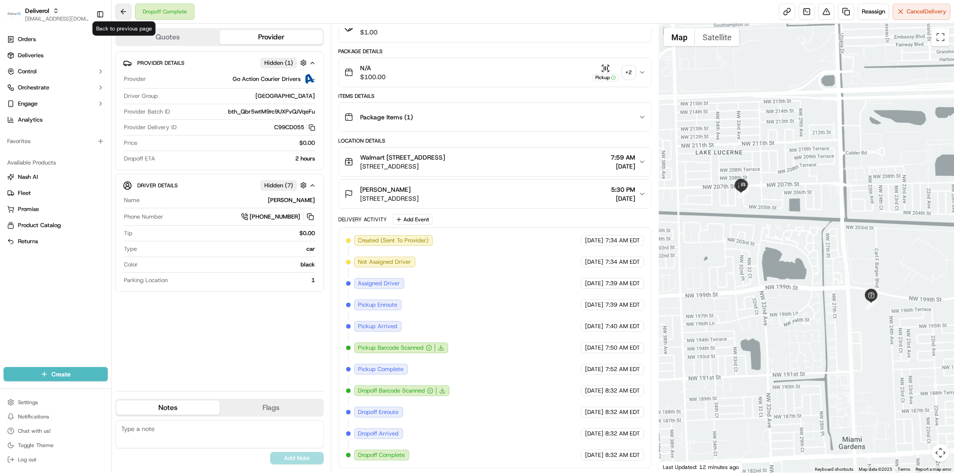
click at [126, 15] on button at bounding box center [123, 12] width 16 height 16
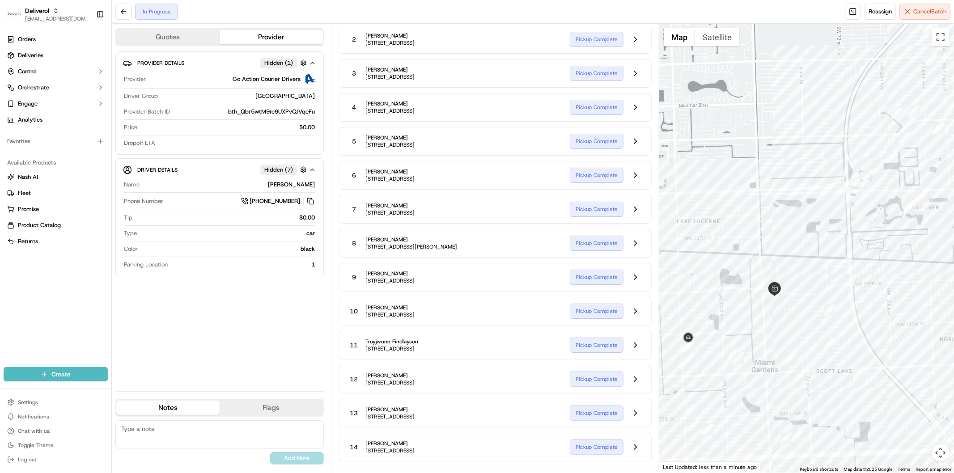
drag, startPoint x: 712, startPoint y: 374, endPoint x: 722, endPoint y: 320, distance: 54.9
click at [722, 320] on div at bounding box center [806, 248] width 295 height 449
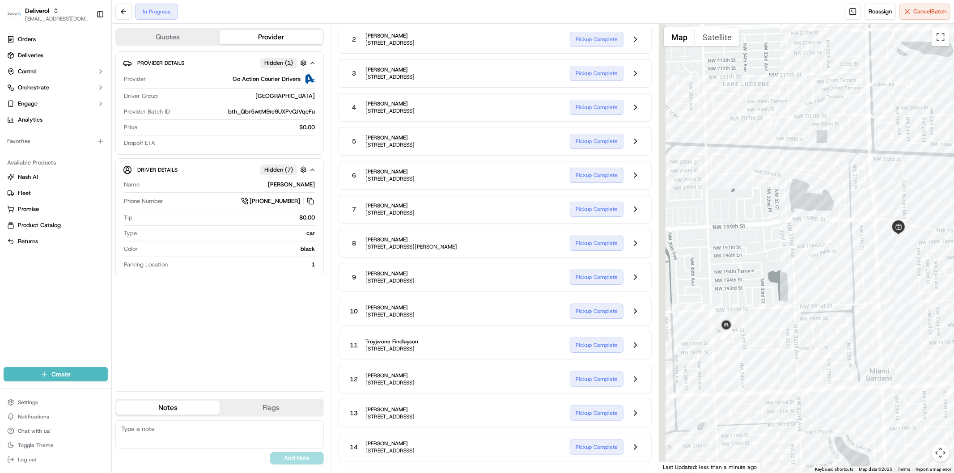
drag, startPoint x: 669, startPoint y: 351, endPoint x: 721, endPoint y: 351, distance: 52.3
click at [721, 351] on div at bounding box center [806, 248] width 295 height 449
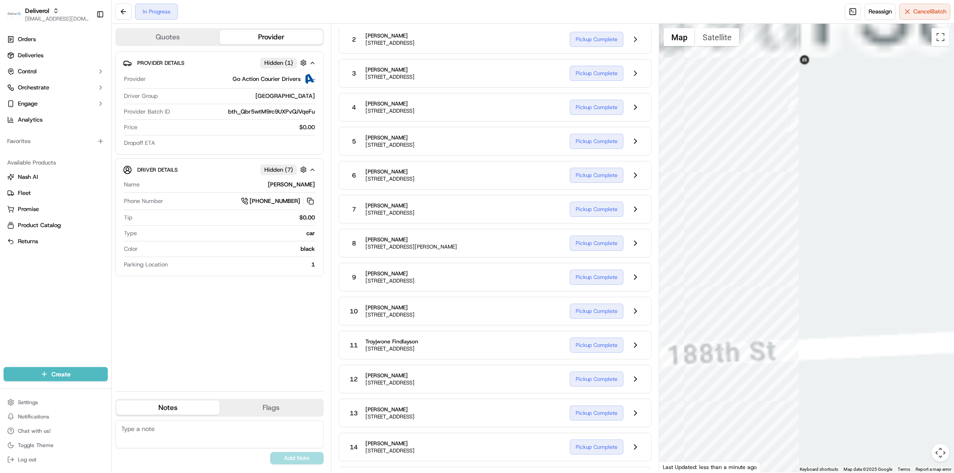
drag, startPoint x: 824, startPoint y: 101, endPoint x: 785, endPoint y: 265, distance: 168.2
click at [785, 265] on div at bounding box center [806, 248] width 295 height 449
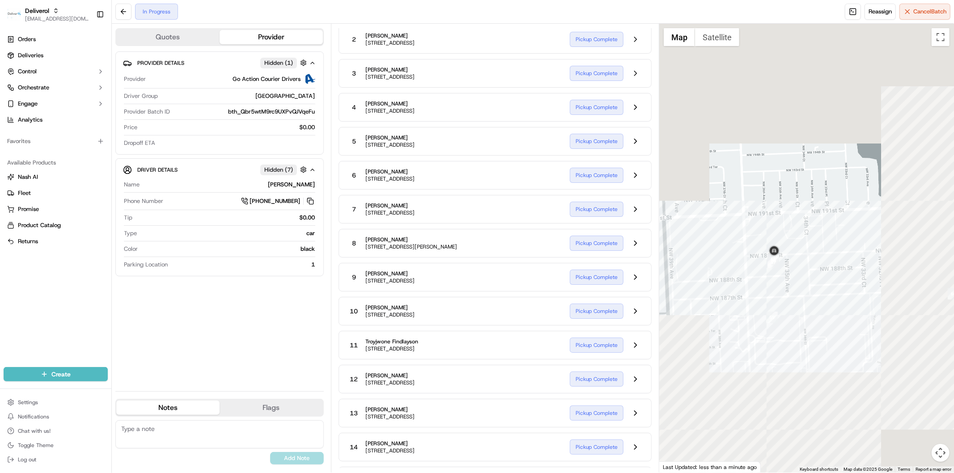
drag, startPoint x: 826, startPoint y: 313, endPoint x: 812, endPoint y: 325, distance: 19.1
click at [812, 325] on div at bounding box center [806, 248] width 295 height 449
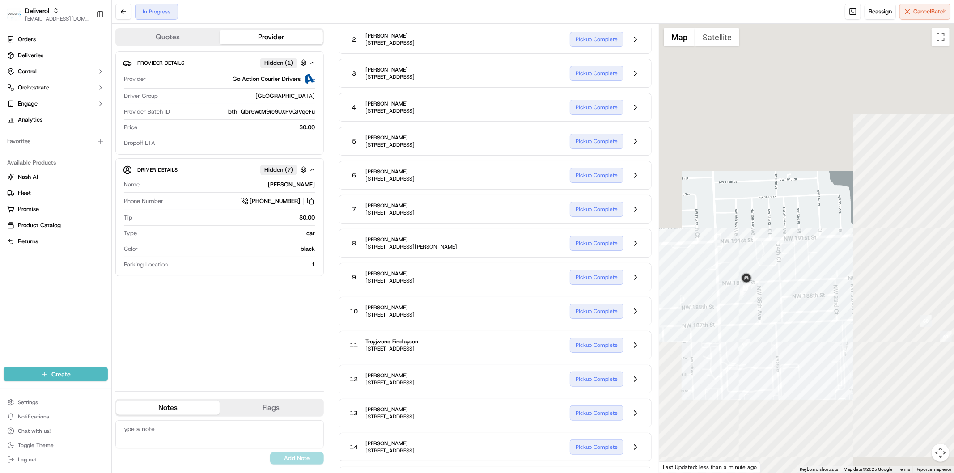
drag, startPoint x: 821, startPoint y: 305, endPoint x: 775, endPoint y: 364, distance: 74.4
click at [775, 364] on div at bounding box center [806, 248] width 295 height 449
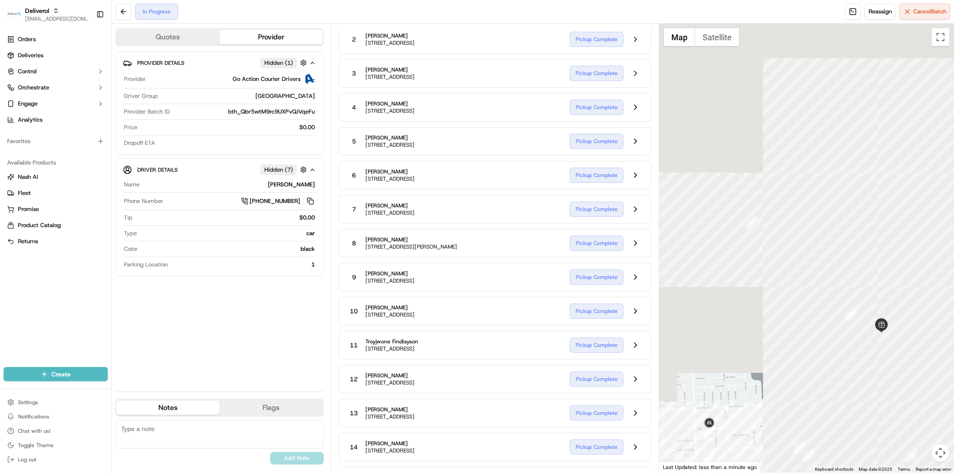
drag, startPoint x: 811, startPoint y: 270, endPoint x: 768, endPoint y: 370, distance: 109.2
click at [768, 370] on div at bounding box center [806, 248] width 295 height 449
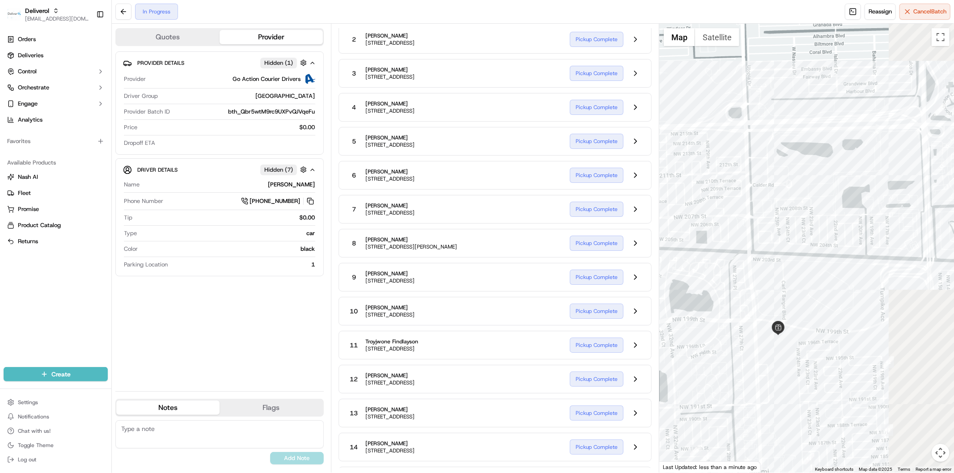
drag, startPoint x: 703, startPoint y: 326, endPoint x: 682, endPoint y: 324, distance: 21.1
click at [682, 324] on div at bounding box center [806, 248] width 295 height 449
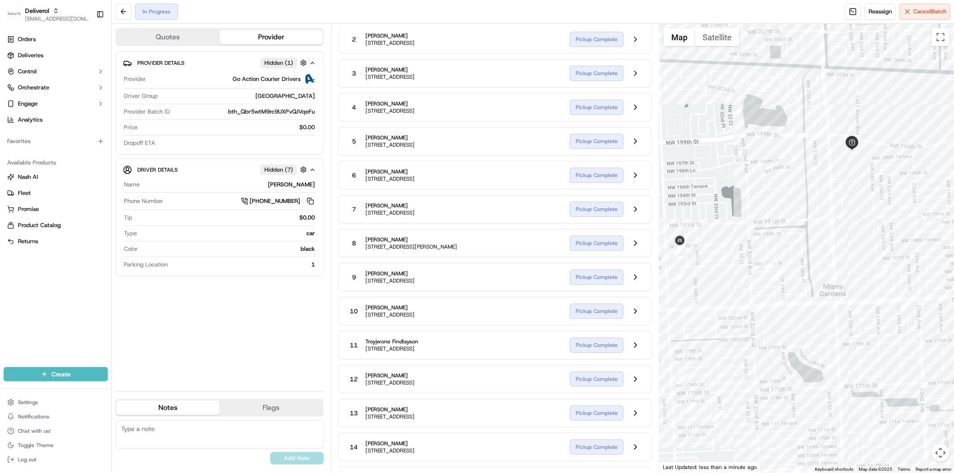
drag, startPoint x: 817, startPoint y: 271, endPoint x: 926, endPoint y: 82, distance: 218.0
click at [926, 82] on div at bounding box center [806, 248] width 295 height 449
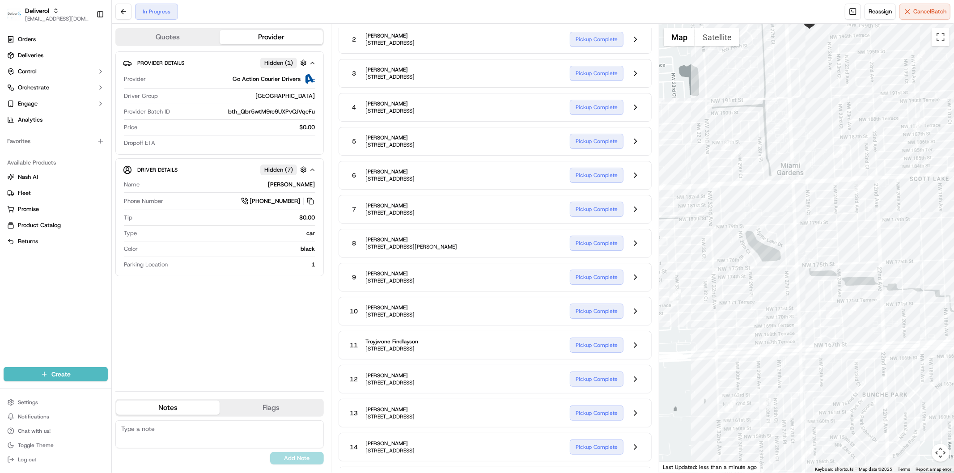
drag, startPoint x: 869, startPoint y: 314, endPoint x: 826, endPoint y: 188, distance: 133.2
click at [826, 188] on div at bounding box center [806, 248] width 295 height 449
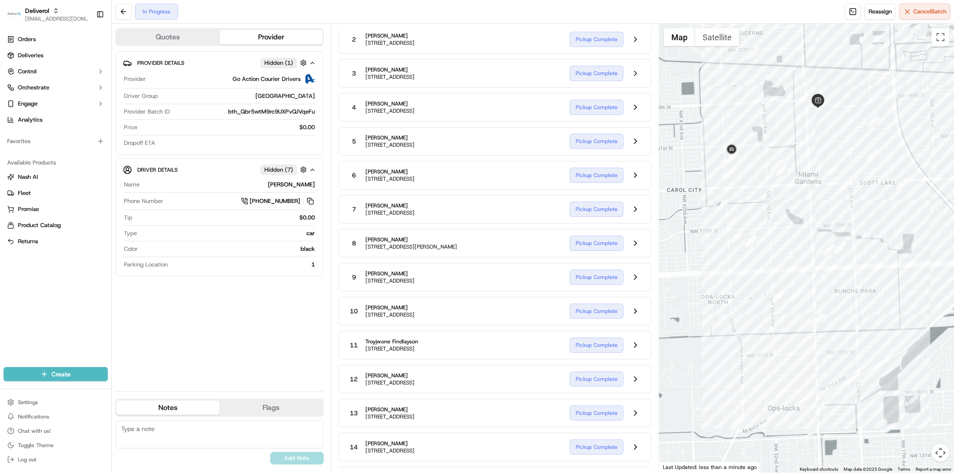
click at [866, 390] on div at bounding box center [806, 248] width 295 height 449
click at [824, 167] on div at bounding box center [806, 248] width 295 height 449
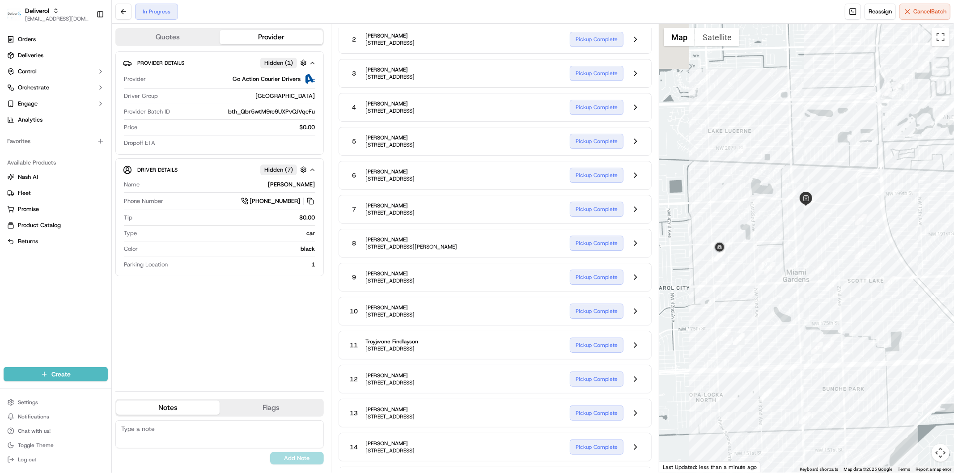
drag, startPoint x: 824, startPoint y: 167, endPoint x: 812, endPoint y: 265, distance: 98.7
click at [812, 265] on div at bounding box center [806, 248] width 295 height 449
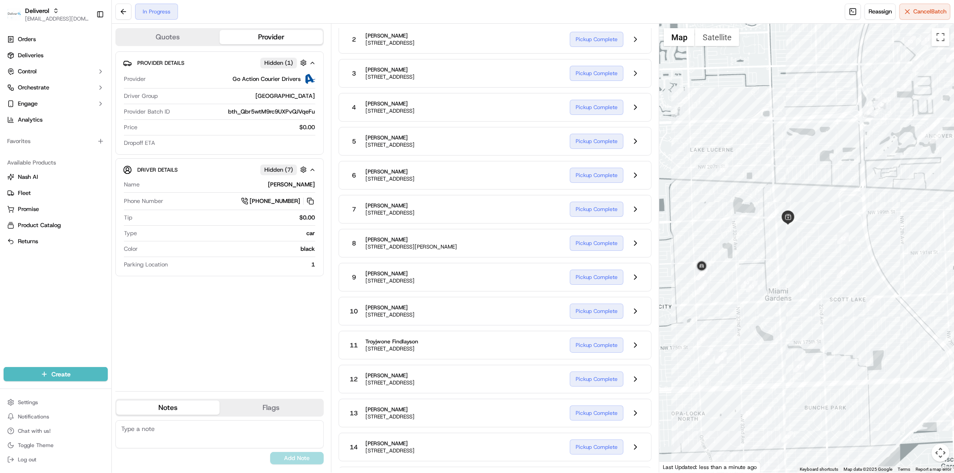
click at [827, 225] on div at bounding box center [806, 248] width 295 height 449
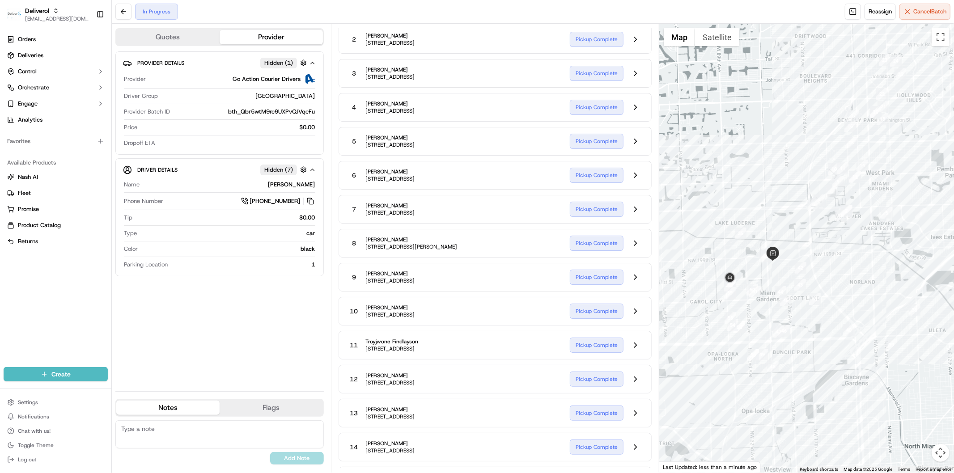
drag, startPoint x: 862, startPoint y: 372, endPoint x: 855, endPoint y: 377, distance: 9.1
click at [855, 377] on div at bounding box center [806, 248] width 295 height 449
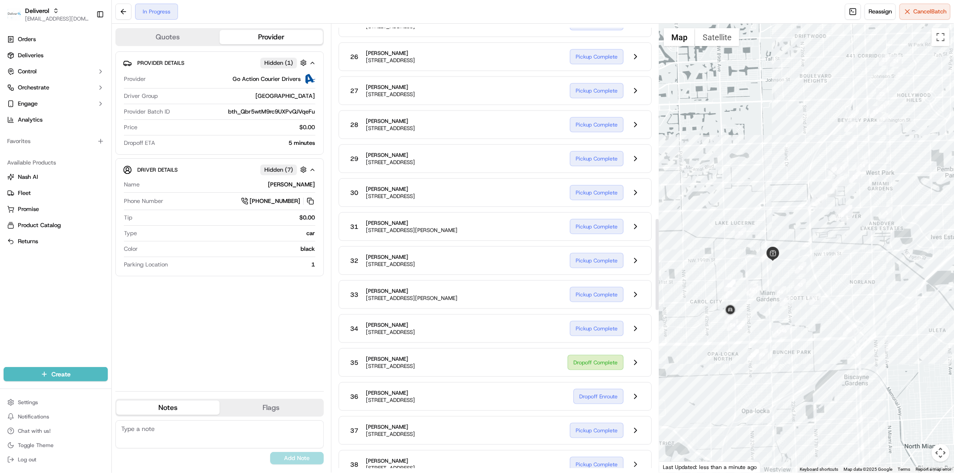
scroll to position [944, 0]
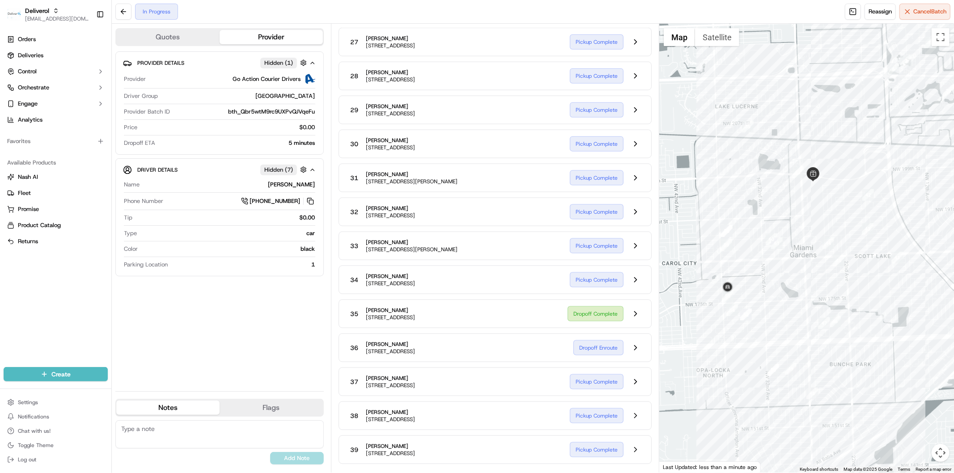
drag, startPoint x: 731, startPoint y: 381, endPoint x: 752, endPoint y: 428, distance: 51.3
click at [752, 432] on div at bounding box center [806, 248] width 295 height 449
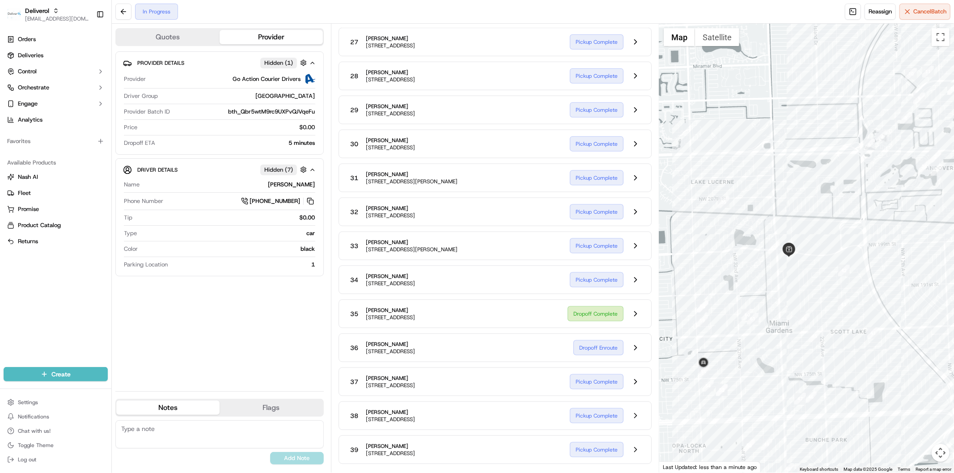
drag, startPoint x: 781, startPoint y: 351, endPoint x: 767, endPoint y: 397, distance: 48.1
click at [767, 397] on div at bounding box center [806, 248] width 295 height 449
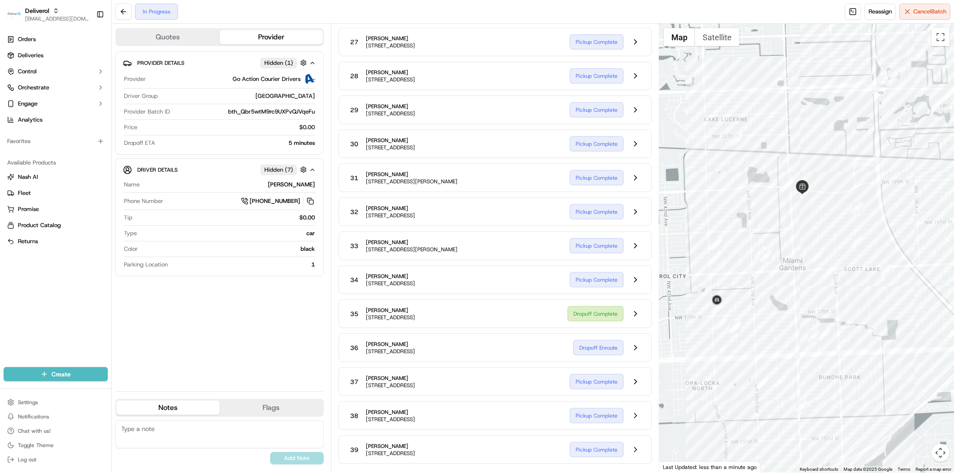
drag, startPoint x: 753, startPoint y: 385, endPoint x: 770, endPoint y: 312, distance: 75.2
click at [770, 312] on div at bounding box center [806, 248] width 295 height 449
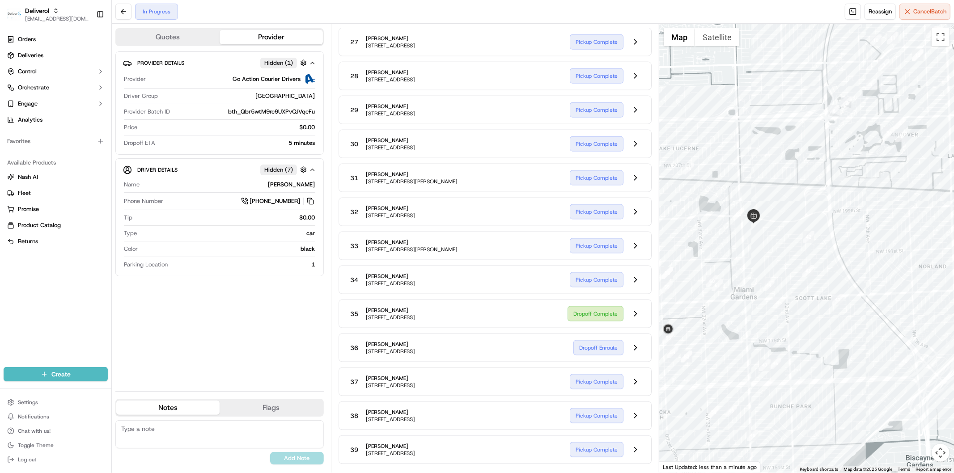
drag, startPoint x: 834, startPoint y: 121, endPoint x: 784, endPoint y: 154, distance: 59.9
click at [784, 154] on div at bounding box center [806, 248] width 295 height 449
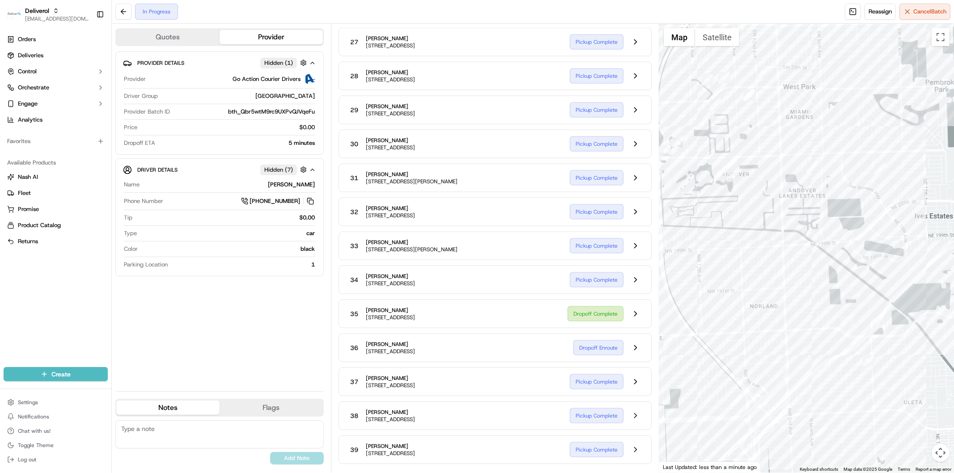
drag, startPoint x: 868, startPoint y: 193, endPoint x: 718, endPoint y: 262, distance: 165.5
click at [718, 262] on div at bounding box center [806, 248] width 295 height 449
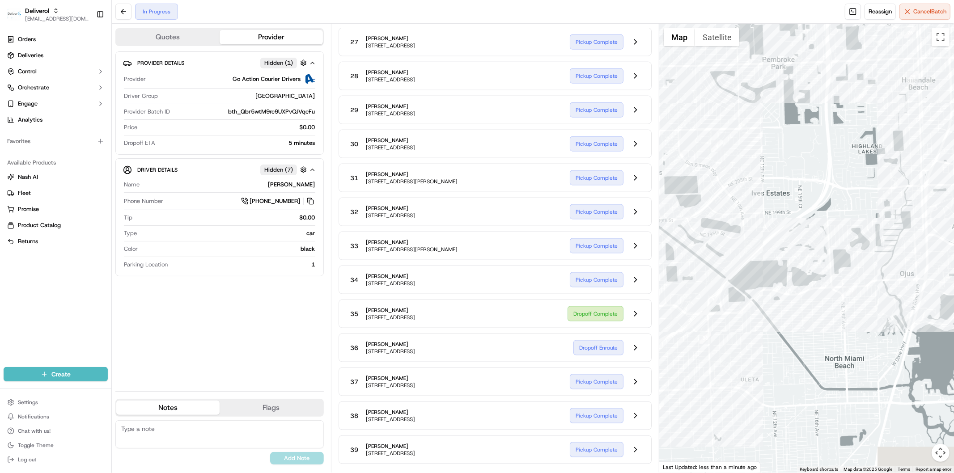
drag, startPoint x: 862, startPoint y: 280, endPoint x: 692, endPoint y: 224, distance: 178.9
click at [684, 220] on div at bounding box center [806, 248] width 295 height 449
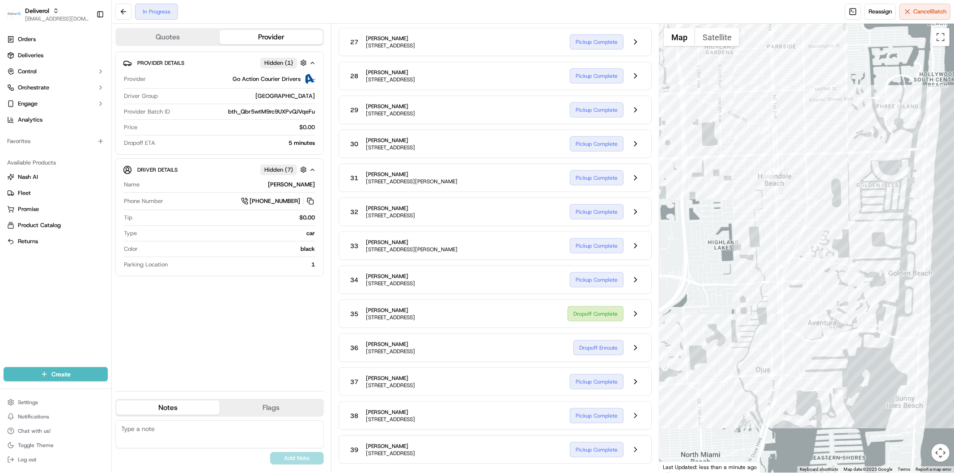
drag, startPoint x: 823, startPoint y: 186, endPoint x: 712, endPoint y: 264, distance: 135.7
click at [712, 264] on div at bounding box center [806, 248] width 295 height 449
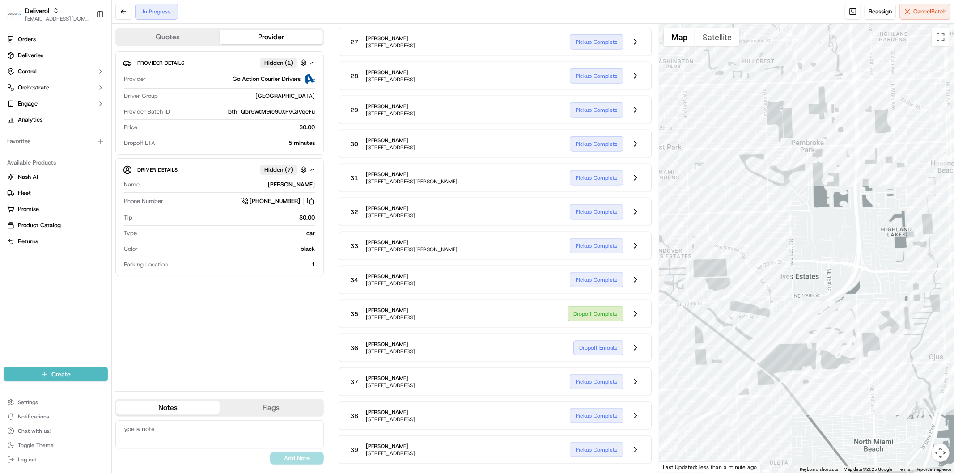
drag, startPoint x: 712, startPoint y: 264, endPoint x: 891, endPoint y: 249, distance: 179.5
click at [891, 249] on div at bounding box center [806, 248] width 295 height 449
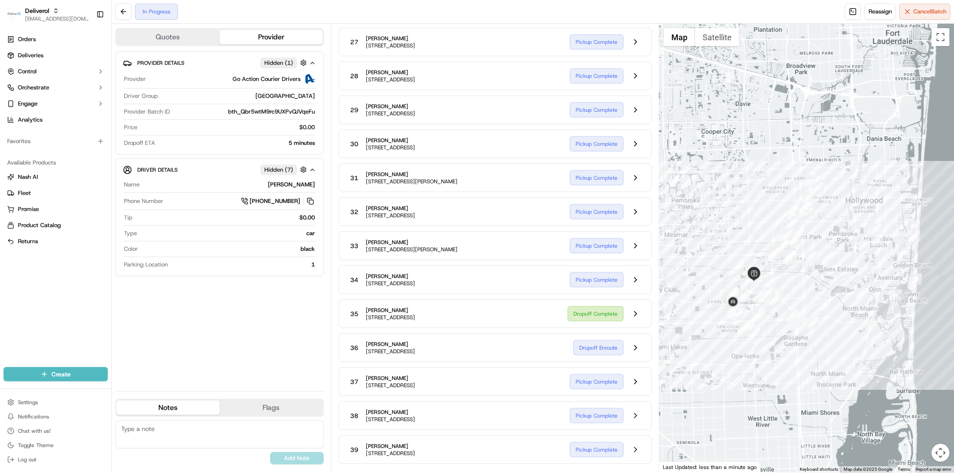
drag, startPoint x: 741, startPoint y: 280, endPoint x: 821, endPoint y: 278, distance: 79.6
click at [821, 278] on div at bounding box center [806, 248] width 295 height 449
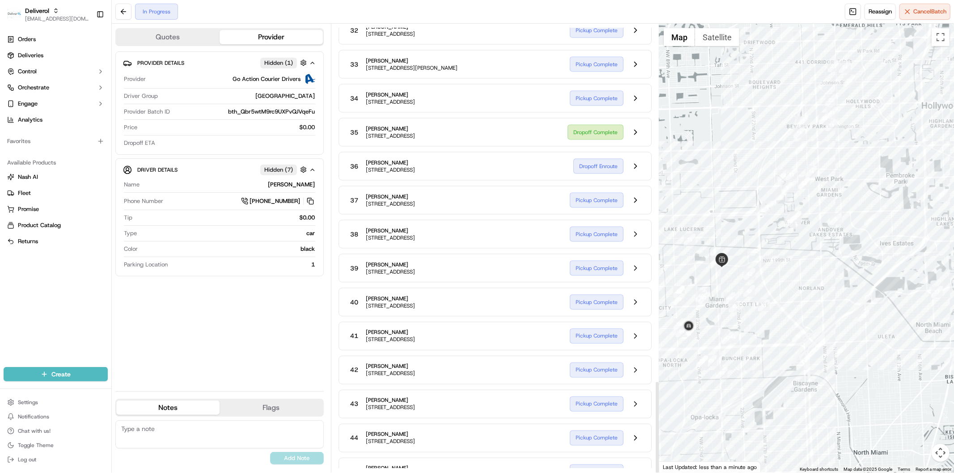
scroll to position [1732, 0]
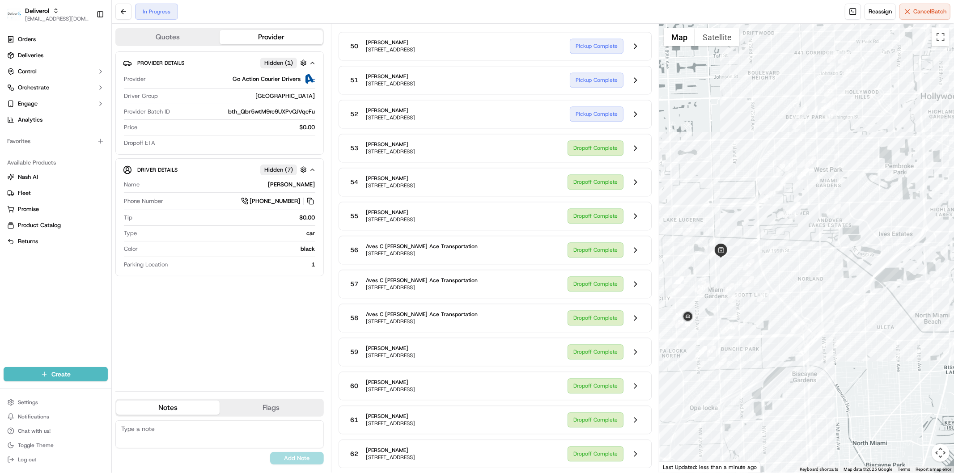
drag, startPoint x: 777, startPoint y: 376, endPoint x: 779, endPoint y: 366, distance: 10.5
click at [795, 364] on div at bounding box center [806, 248] width 295 height 449
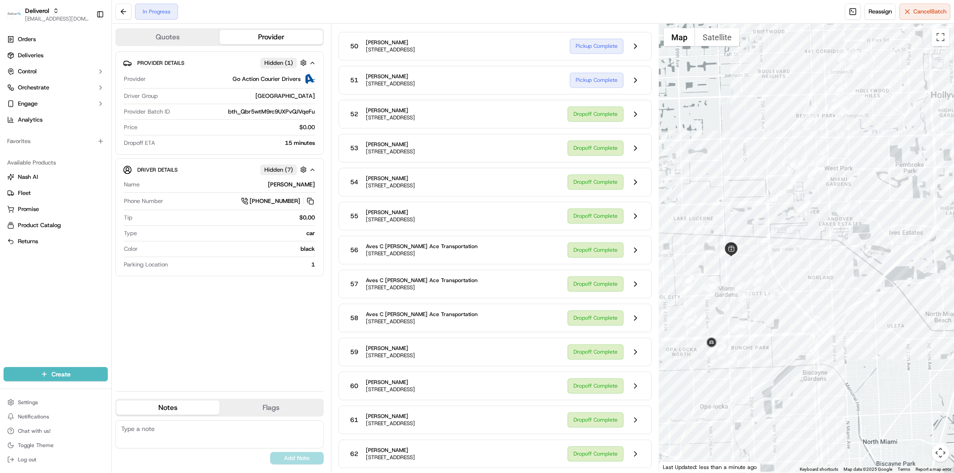
scroll to position [1583, 0]
